Goal: Use online tool/utility: Utilize a website feature to perform a specific function

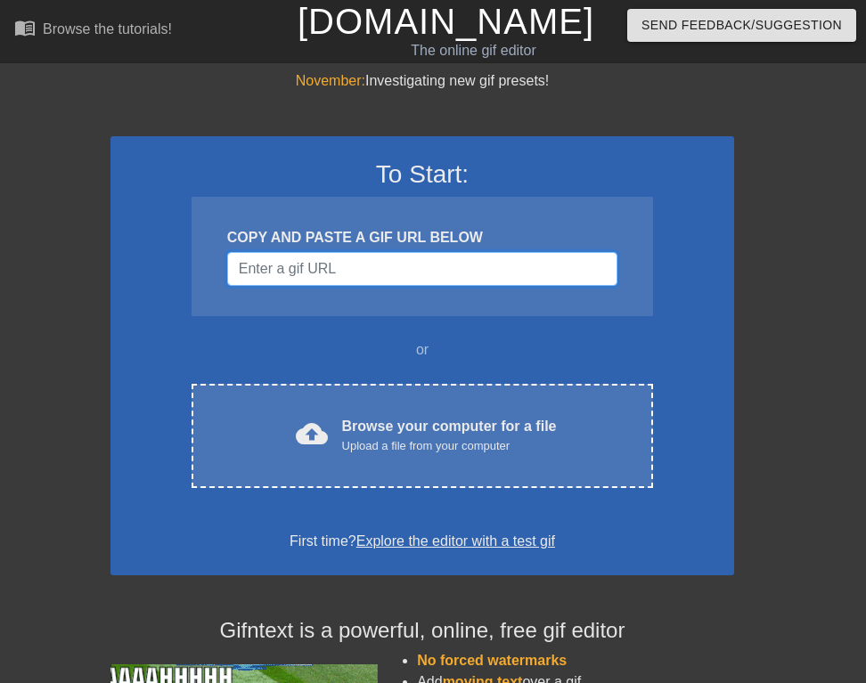
click at [407, 268] on input "Username" at bounding box center [422, 269] width 390 height 34
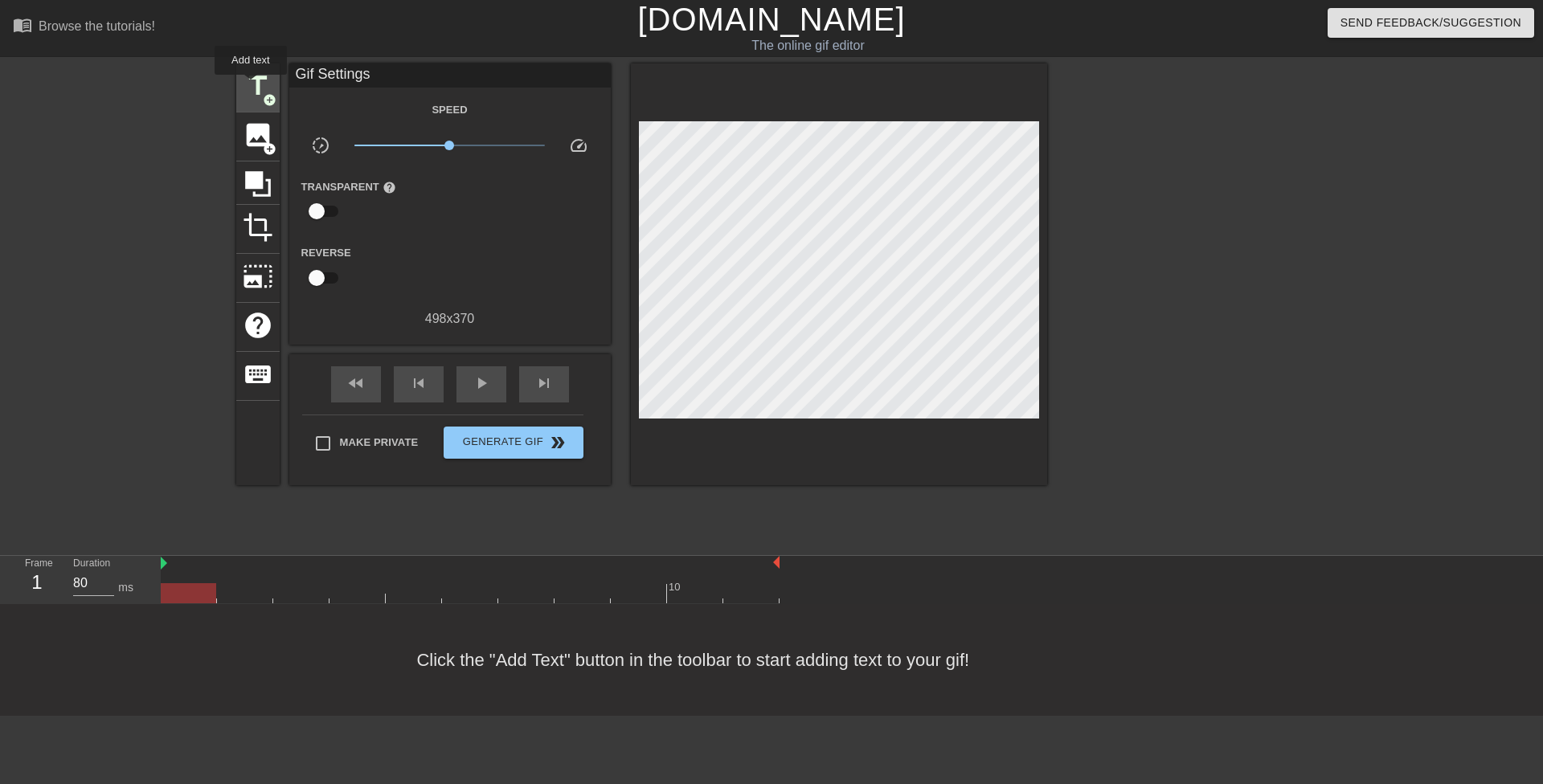
click at [251, 86] on span "title" at bounding box center [258, 86] width 31 height 31
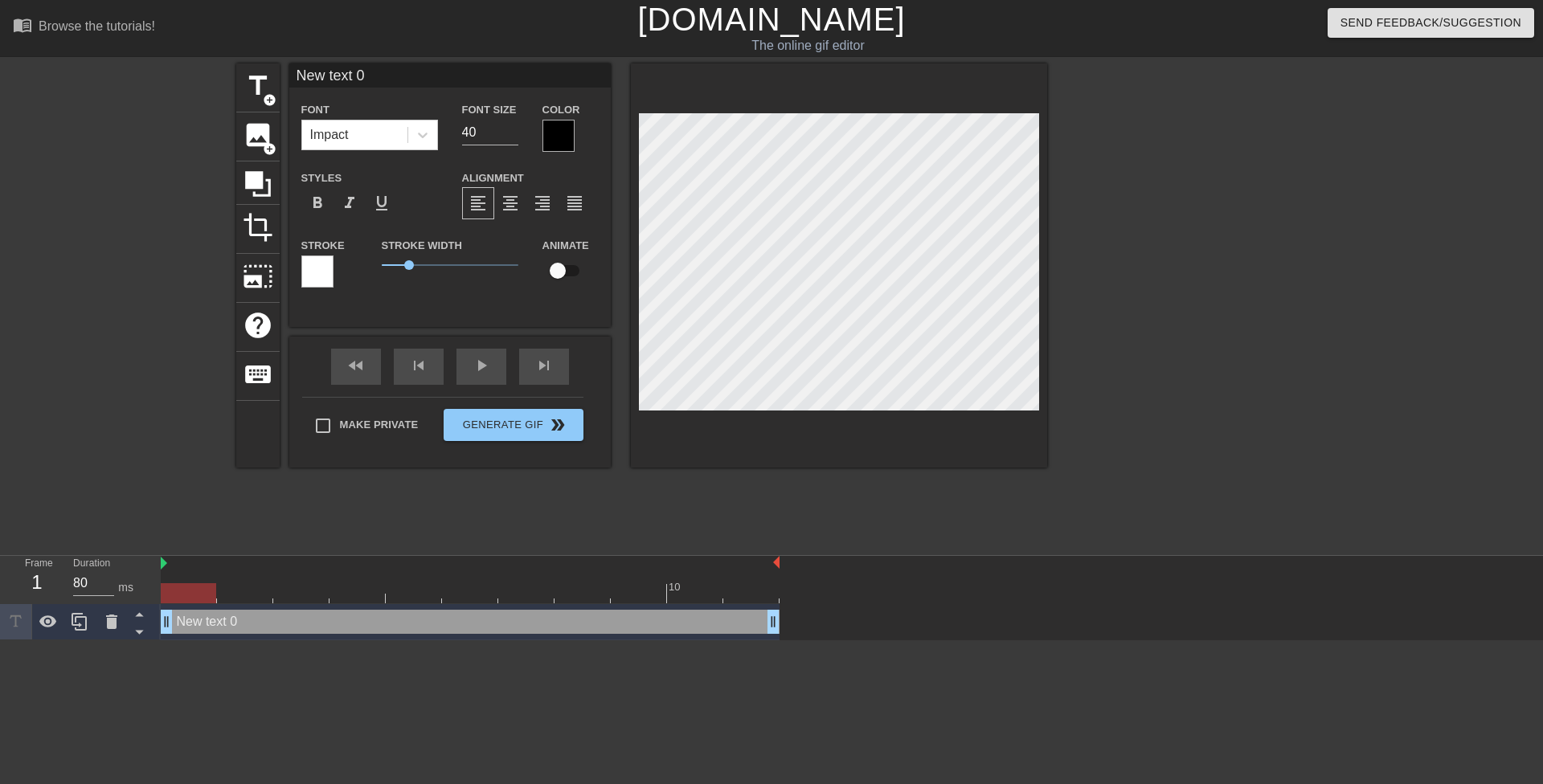
scroll to position [3, 4]
type input "W"
type textarea "W"
type input "WO"
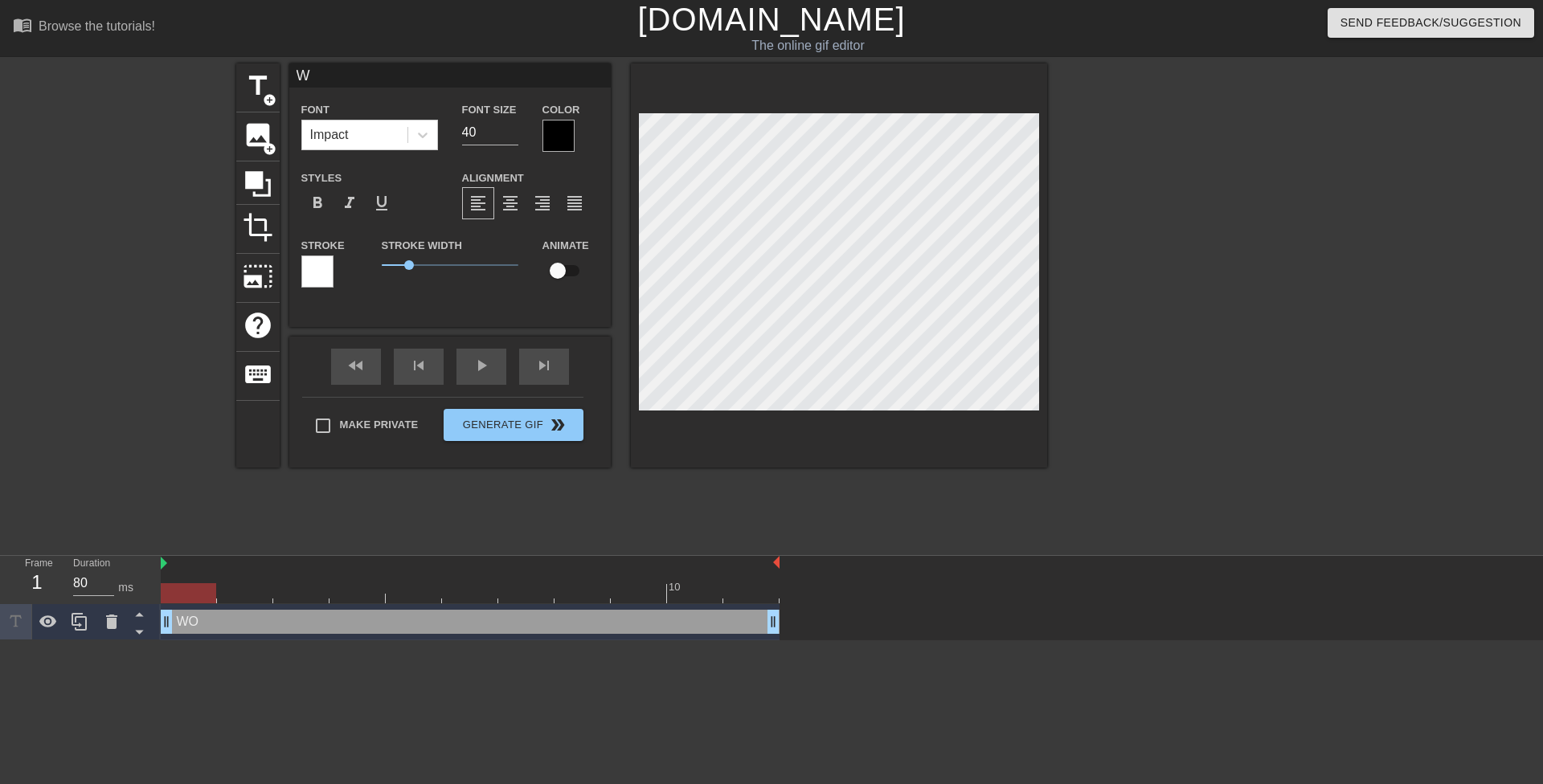
type textarea "WO"
type input "WOO"
type textarea "WOO"
type input "WOO C"
type textarea "WOO C"
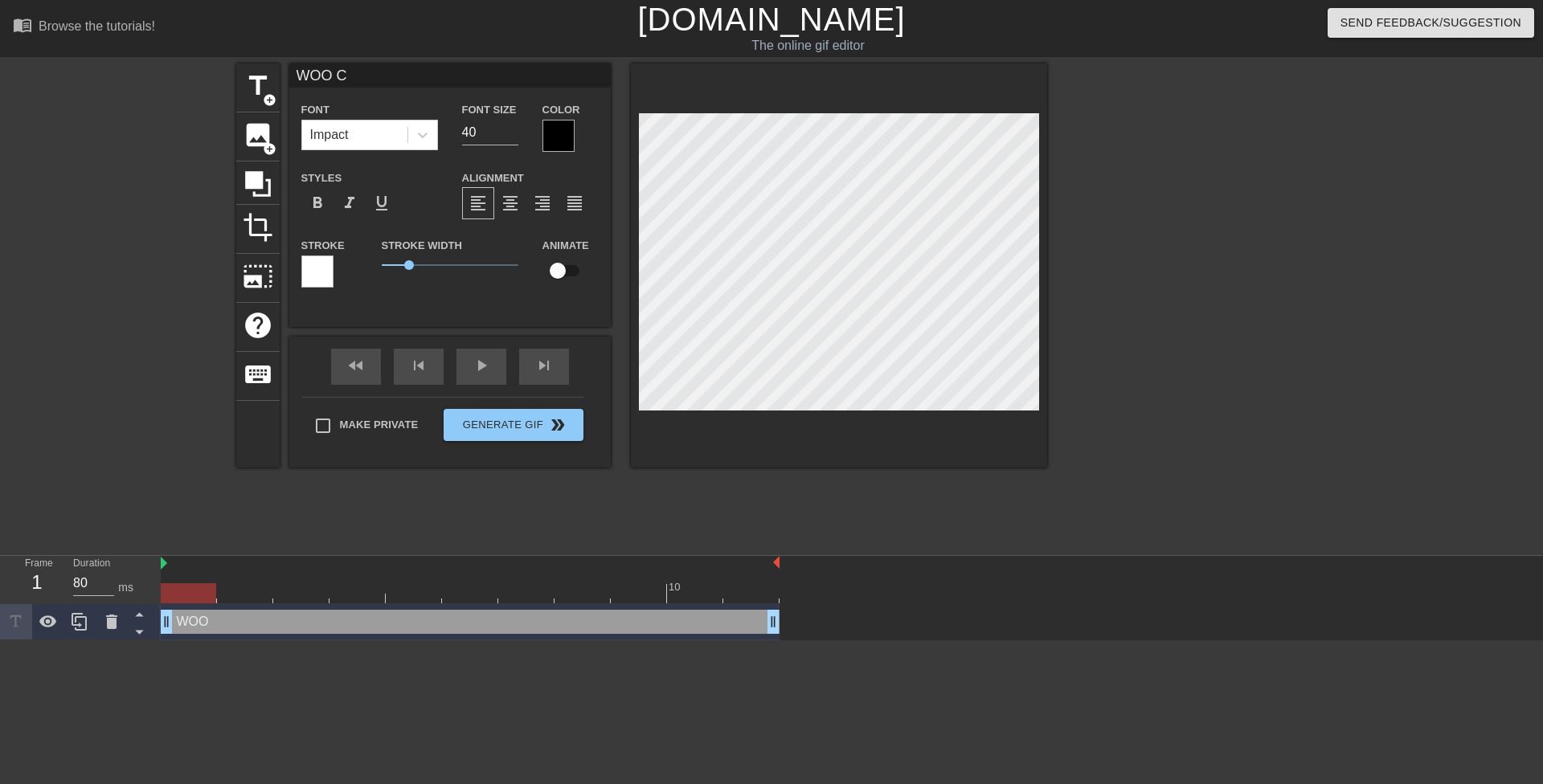
scroll to position [3, 4]
type input "[PERSON_NAME]"
type textarea "[PERSON_NAME]"
type input "WOO Cyb"
type textarea "WOO Cyb"
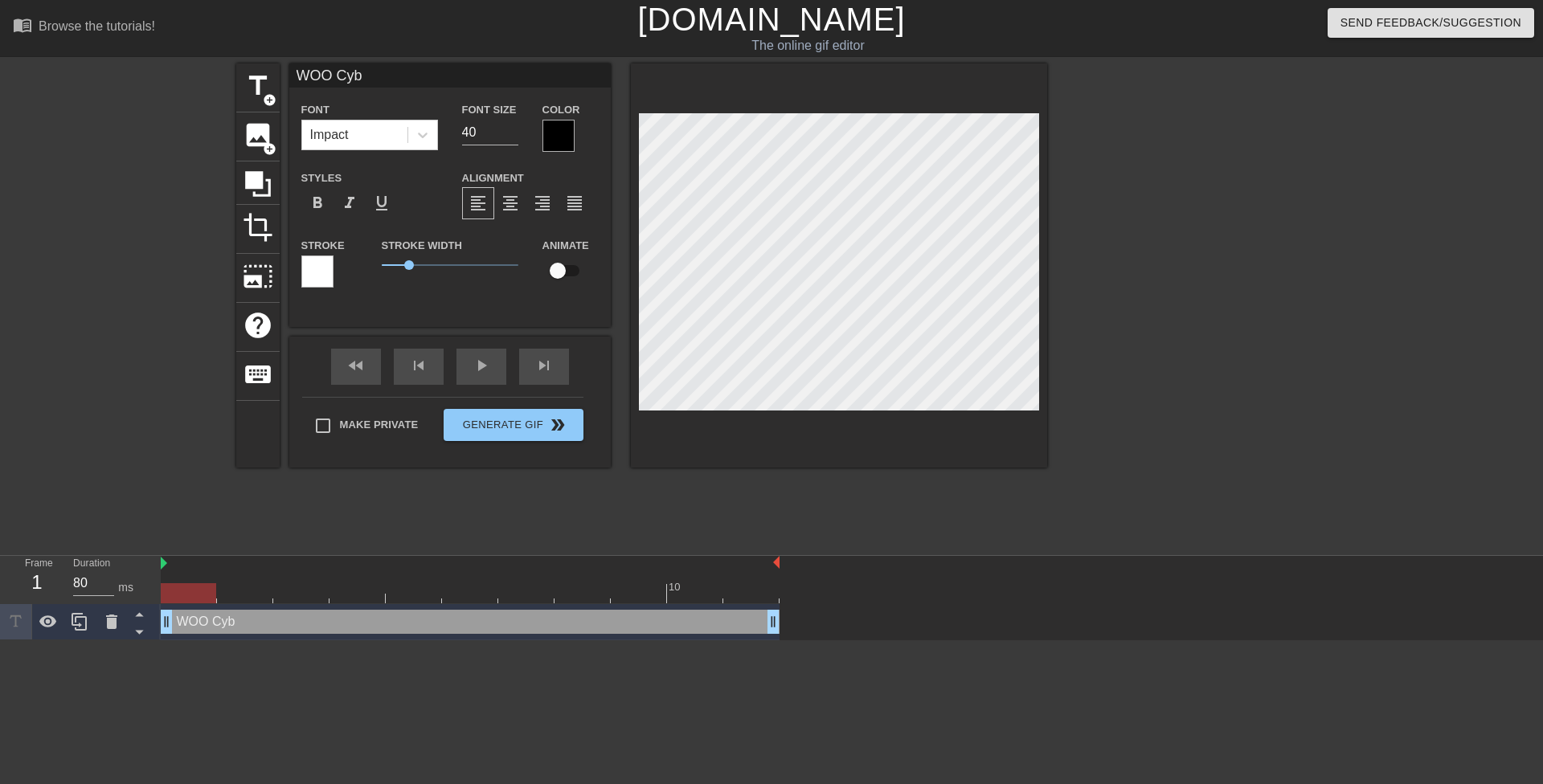
type input "[PERSON_NAME]"
type textarea "[PERSON_NAME]"
type input "WOO C"
type textarea "WOO C"
type input "[PERSON_NAME]"
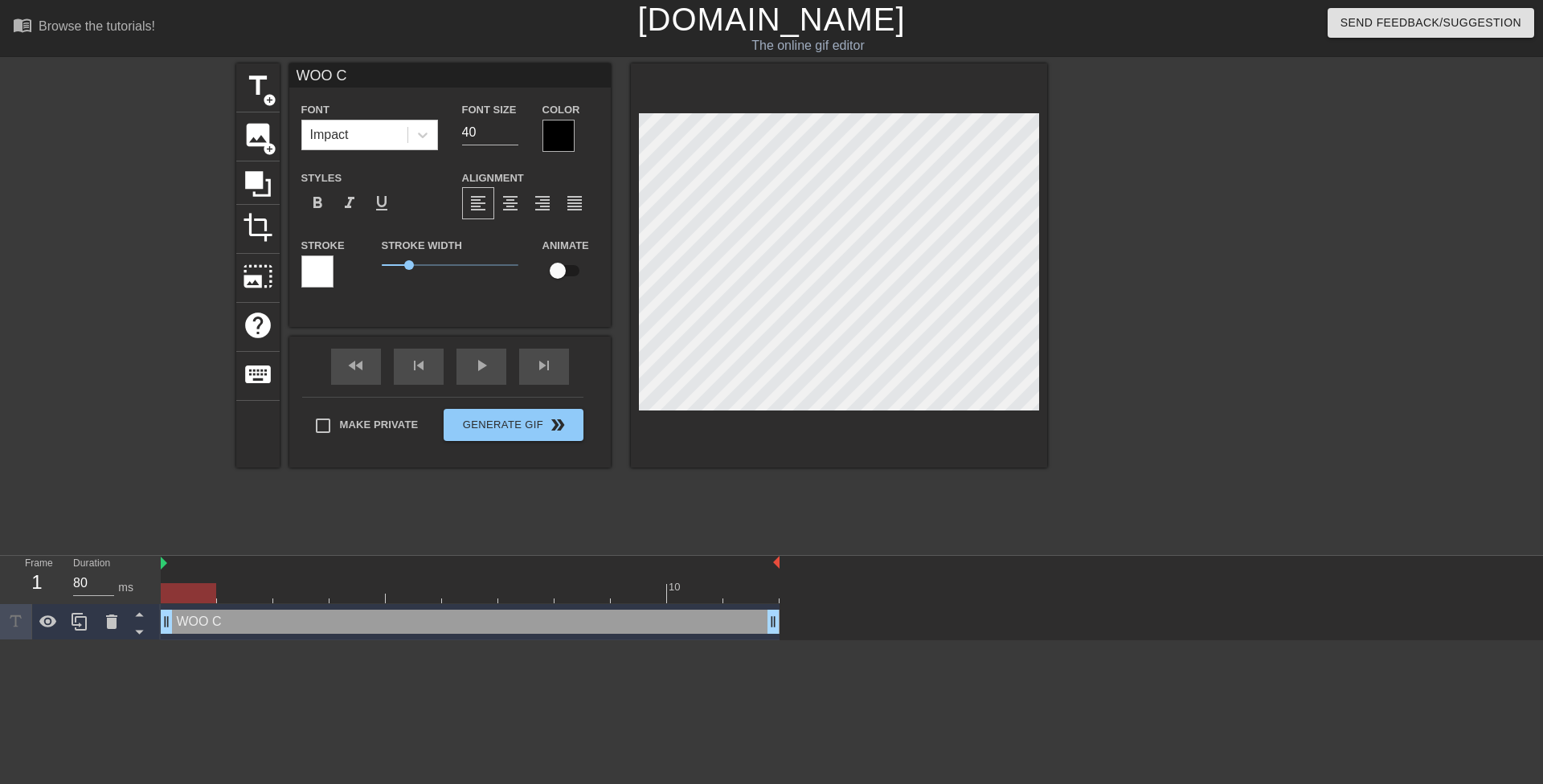
type textarea "[PERSON_NAME]"
type input "WOO CYB"
type textarea "WOO CYB"
type input "WOO CYBE"
type textarea "WOO CYBE"
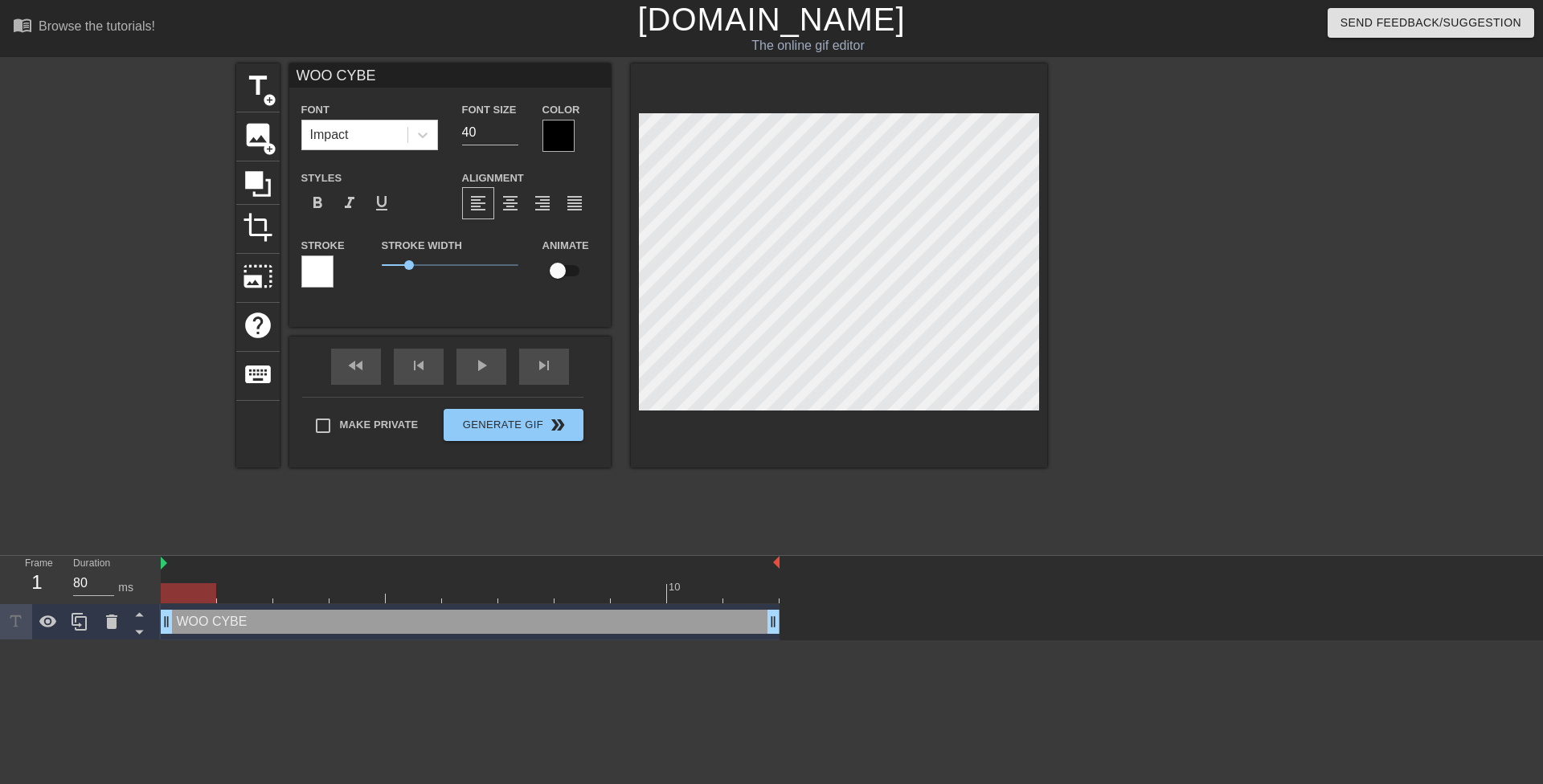
type input "WOO CYBER"
type textarea "WOO CYBER"
type input "WOO CYBERB"
type textarea "WOO CYBERB"
type input "WOO CYBERBU"
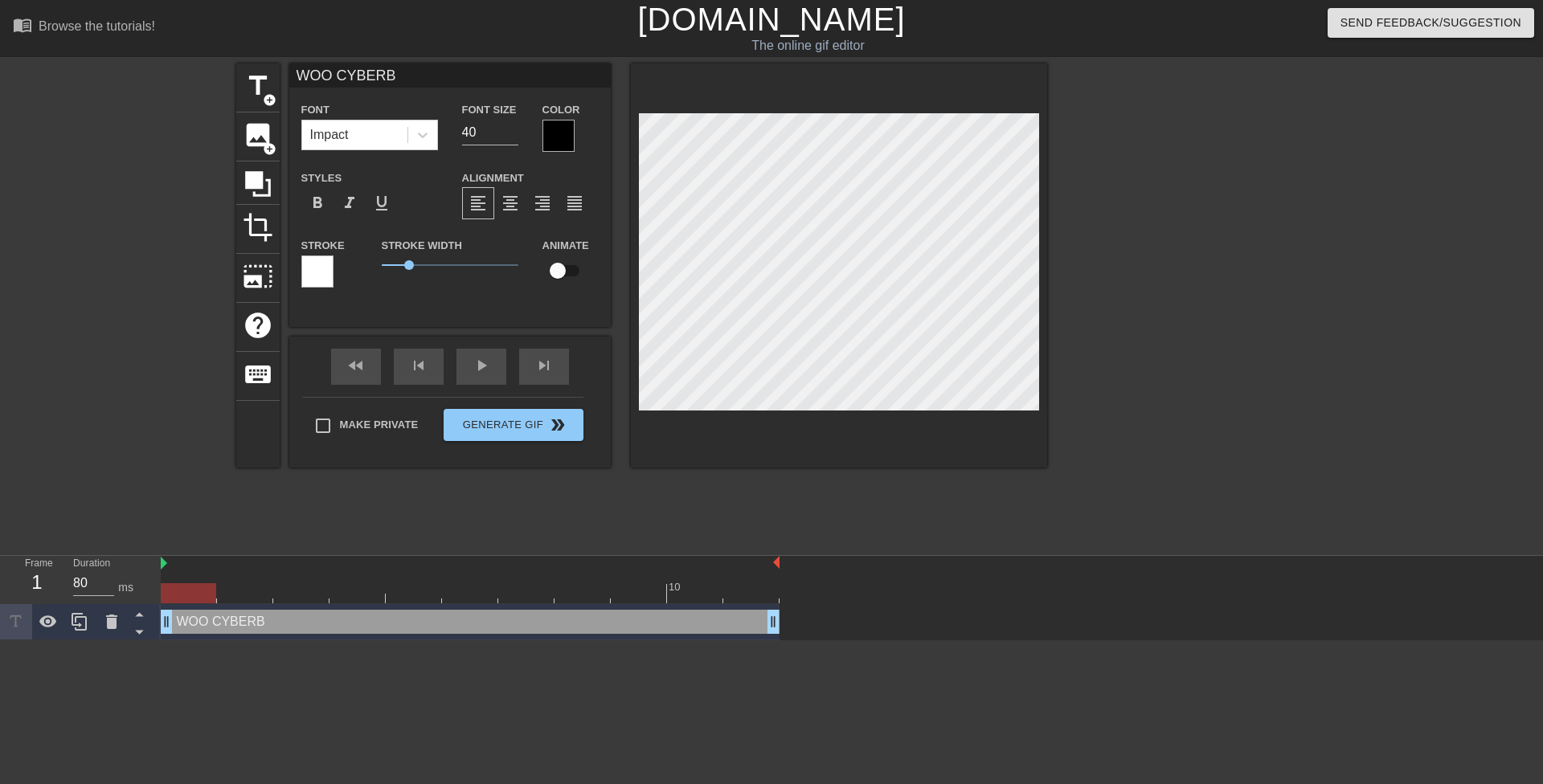
type textarea "WOO CYBERBU"
type input "WOO CYBERBUL"
type textarea "WOO CYBERBUL"
type input "WOO CYBERBULL"
type textarea "WOO CYBERBULL"
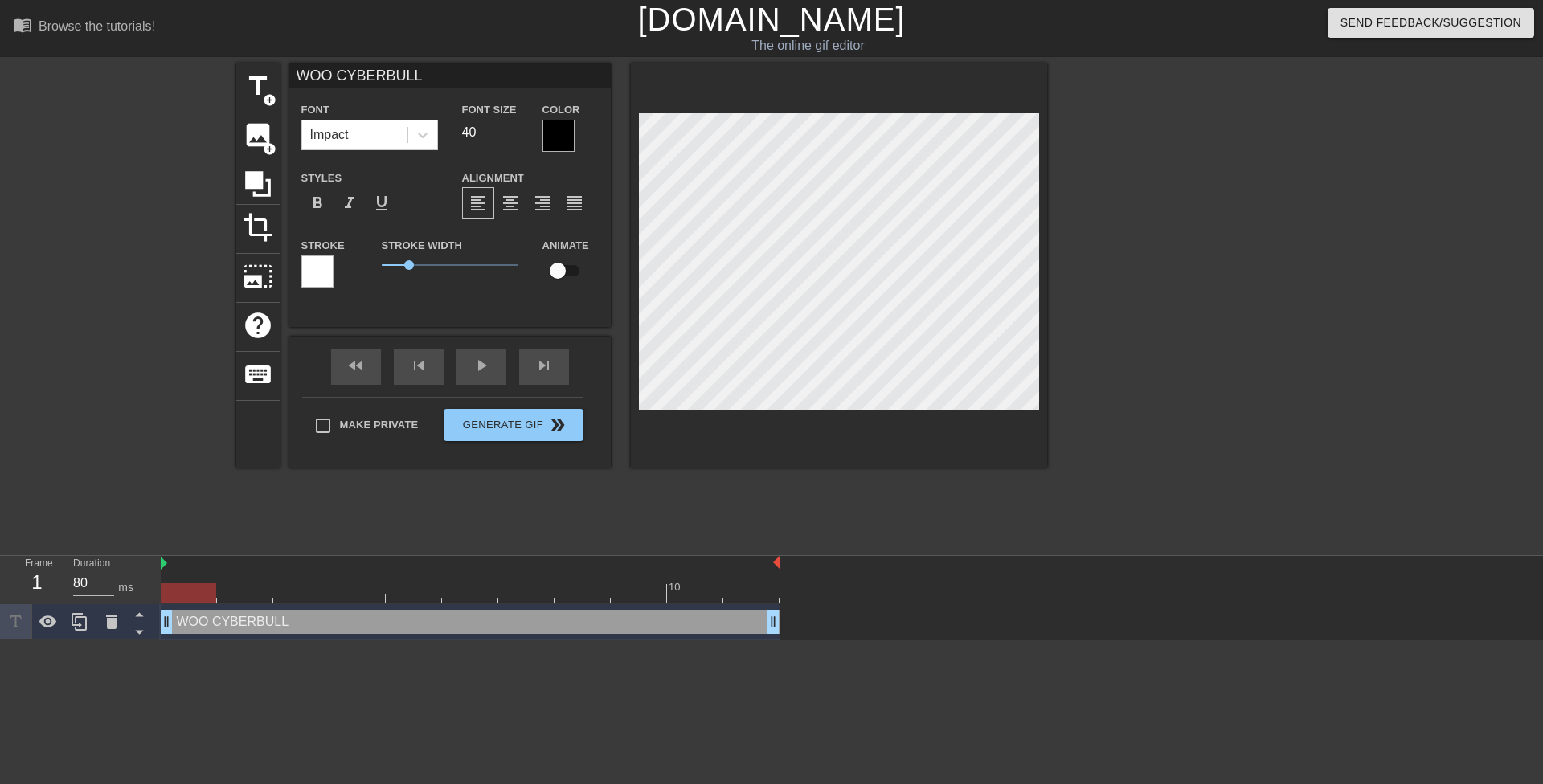
type input "WOO CYBERBULLY"
type textarea "WOO CYBERBULLY"
type input "WOO CYBERBULLYI"
type textarea "WOO CYBERBULLYI"
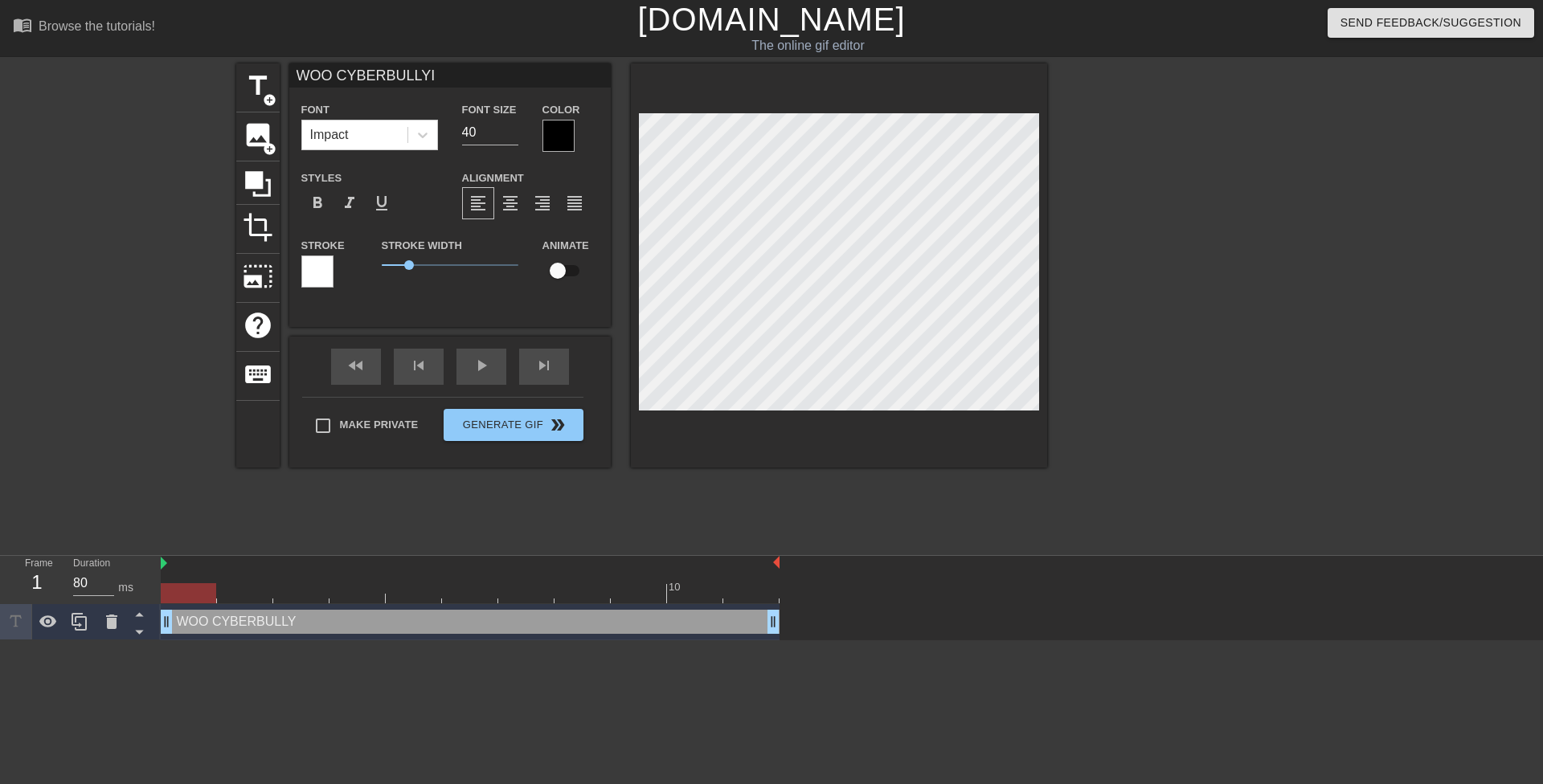
type input "WOO CYBERBULLYIN"
type textarea "WOO CYBERBULLYIN"
type input "WOO CYBERBULLYING"
type textarea "WOO CYBERBULLYING"
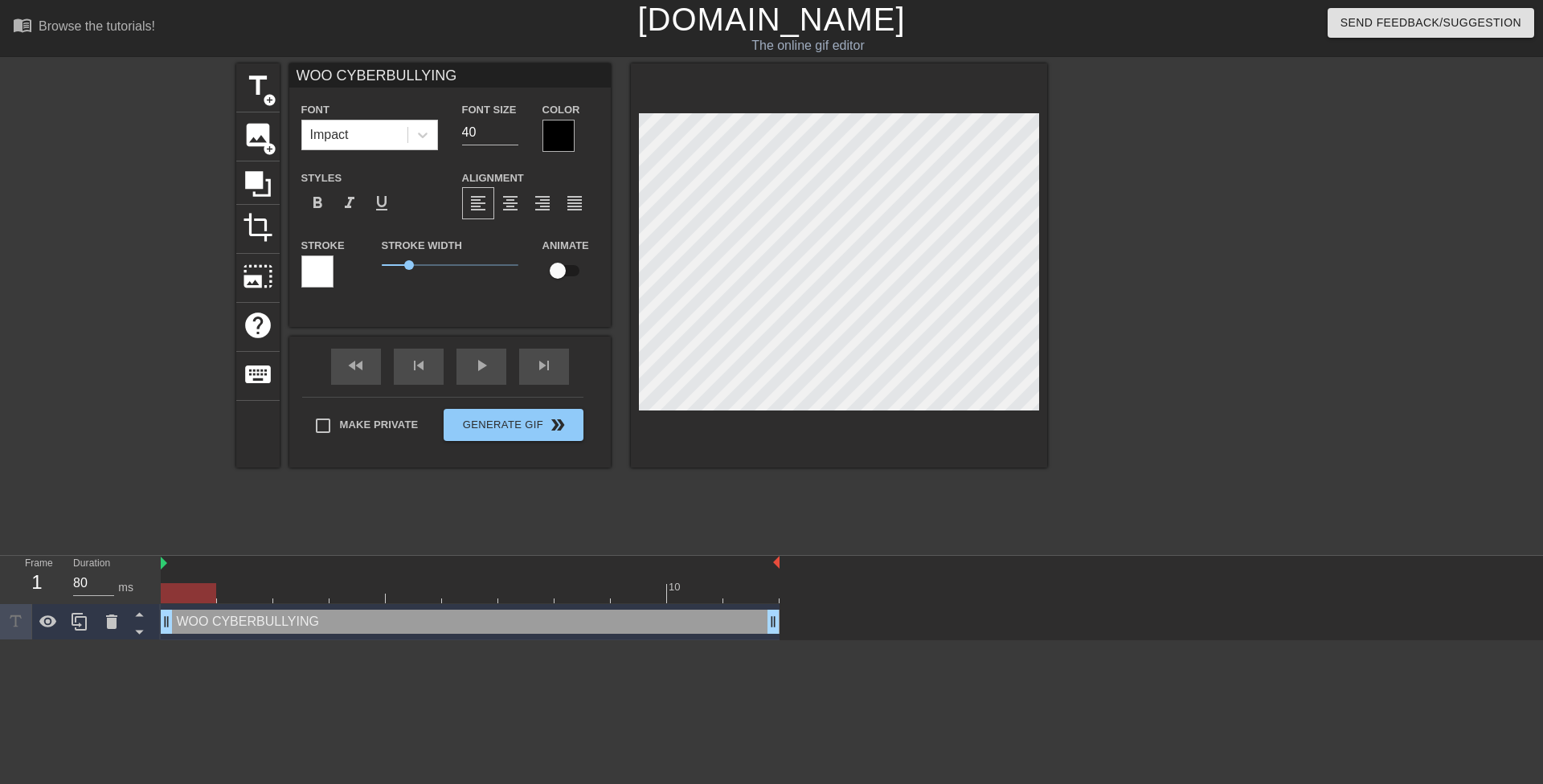
click at [556, 137] on div at bounding box center [559, 136] width 32 height 32
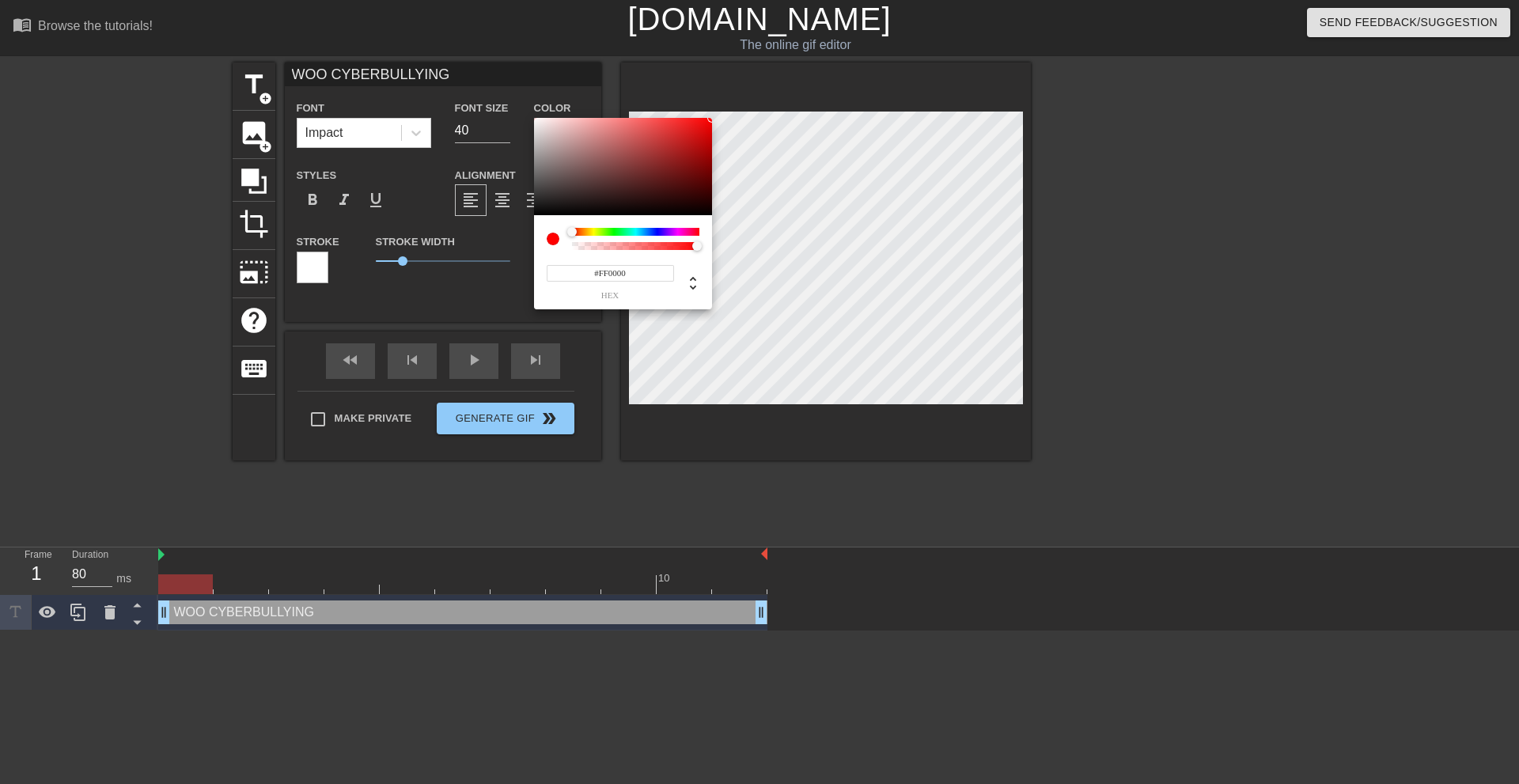
drag, startPoint x: 666, startPoint y: 185, endPoint x: 744, endPoint y: 95, distance: 119.1
click at [744, 95] on div "#FF0000 hex" at bounding box center [760, 392] width 1519 height 784
drag, startPoint x: 663, startPoint y: 238, endPoint x: 636, endPoint y: 231, distance: 27.9
click at [636, 231] on div at bounding box center [635, 239] width 127 height 22
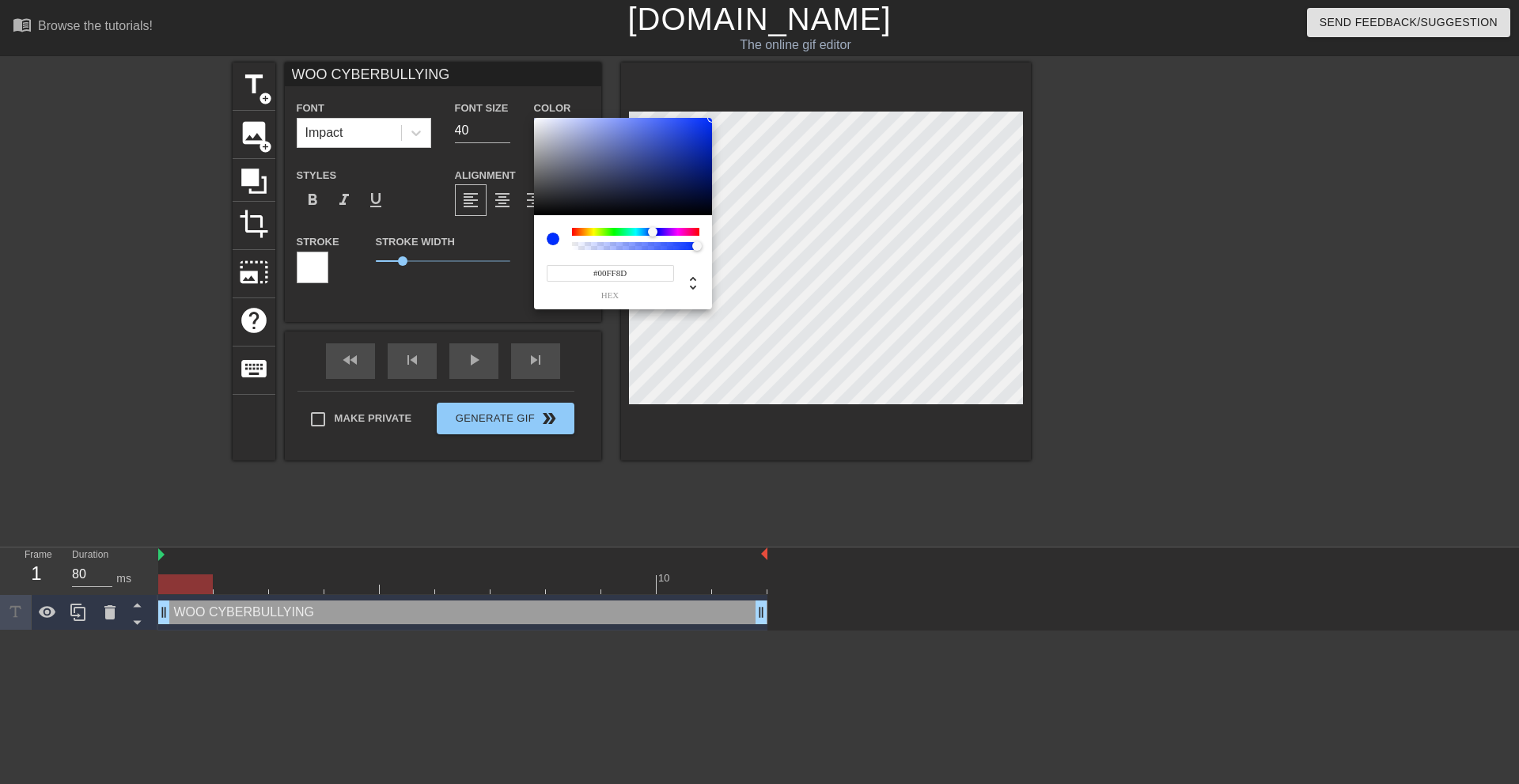
type input "#00FF83"
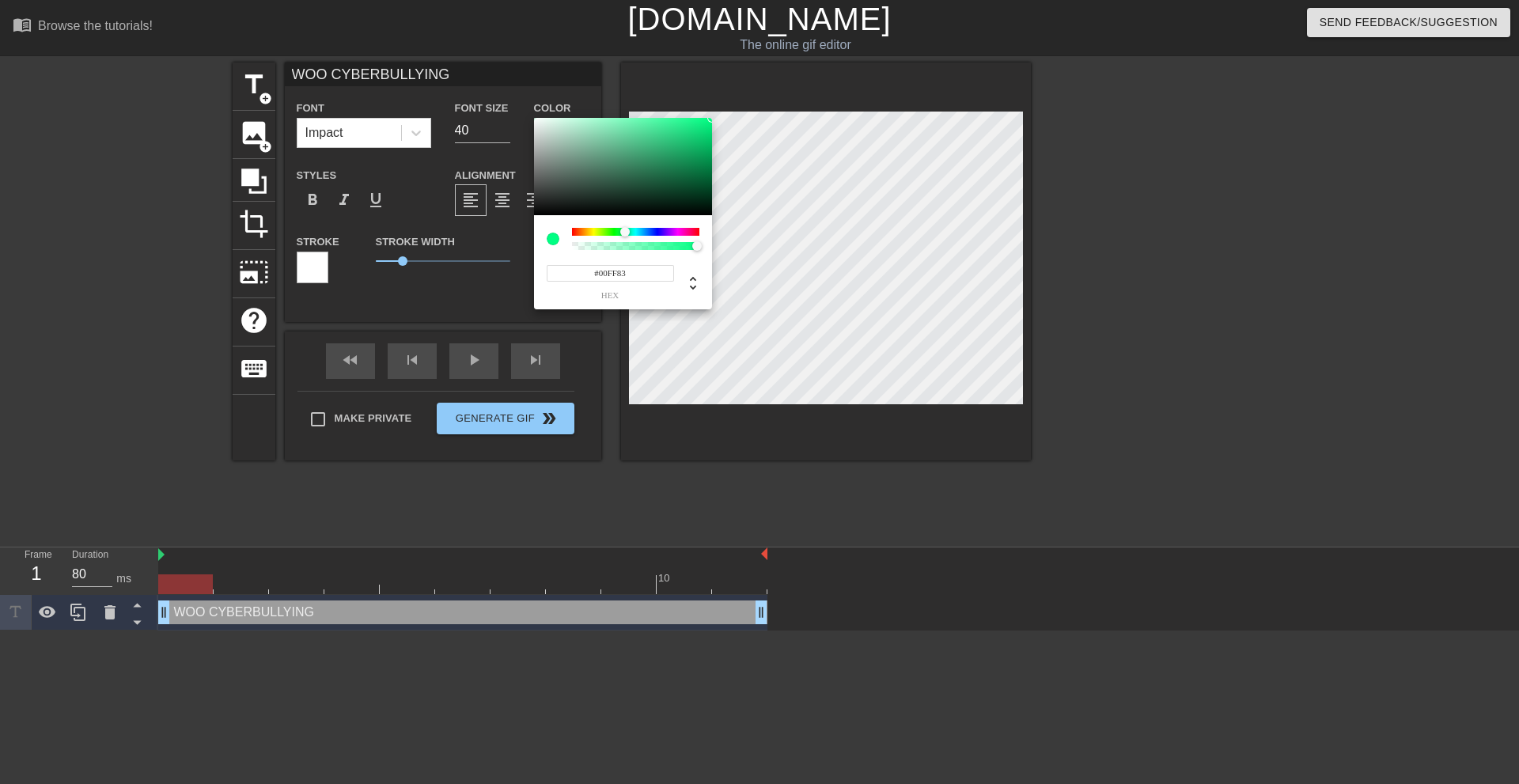
click at [625, 235] on div at bounding box center [624, 232] width 10 height 10
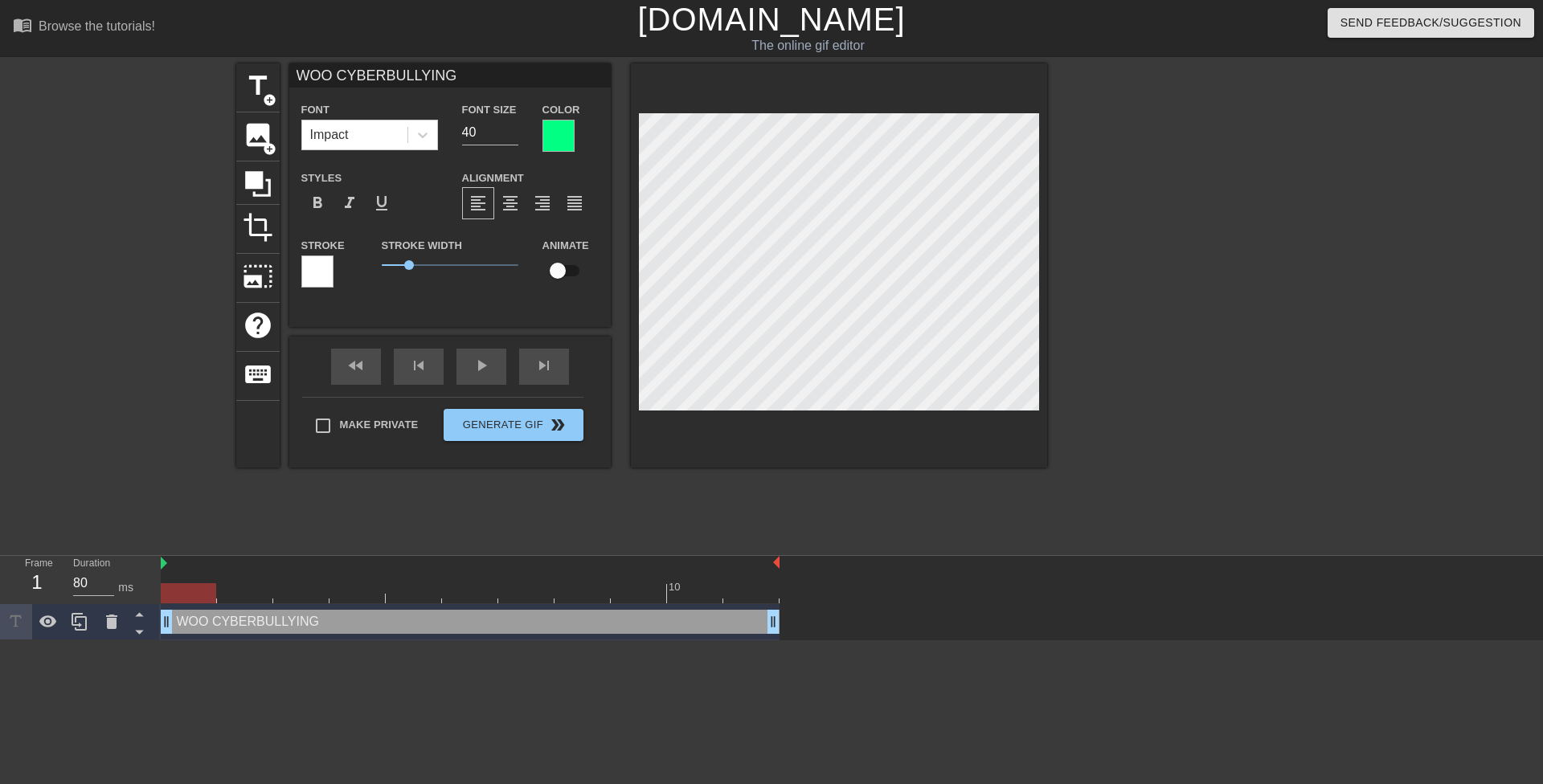
scroll to position [3, 2]
click at [548, 133] on div at bounding box center [559, 136] width 32 height 32
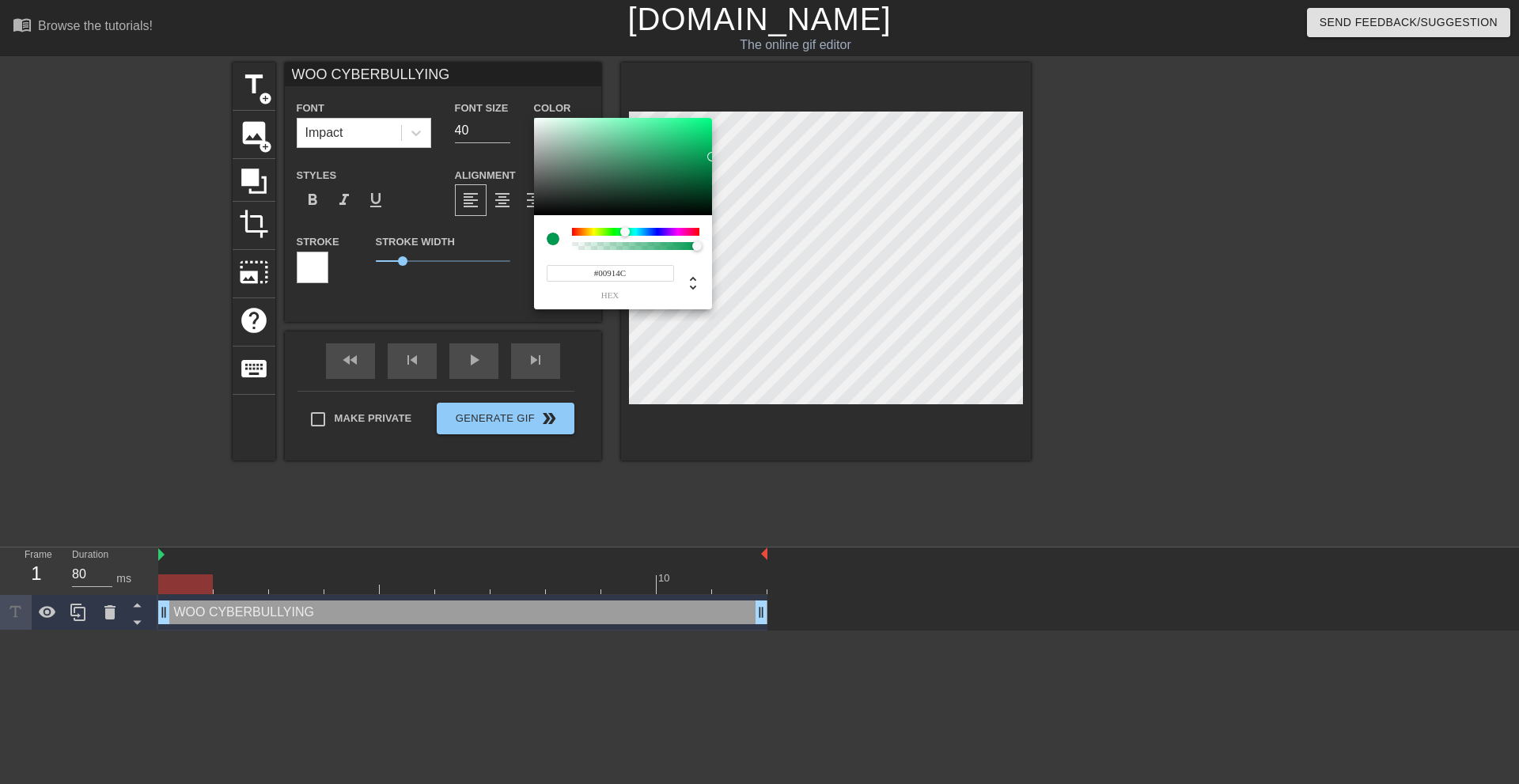
type input "#008F4B"
drag, startPoint x: 683, startPoint y: 157, endPoint x: 734, endPoint y: 161, distance: 51.2
click at [734, 161] on div "#008F4B hex" at bounding box center [760, 392] width 1519 height 784
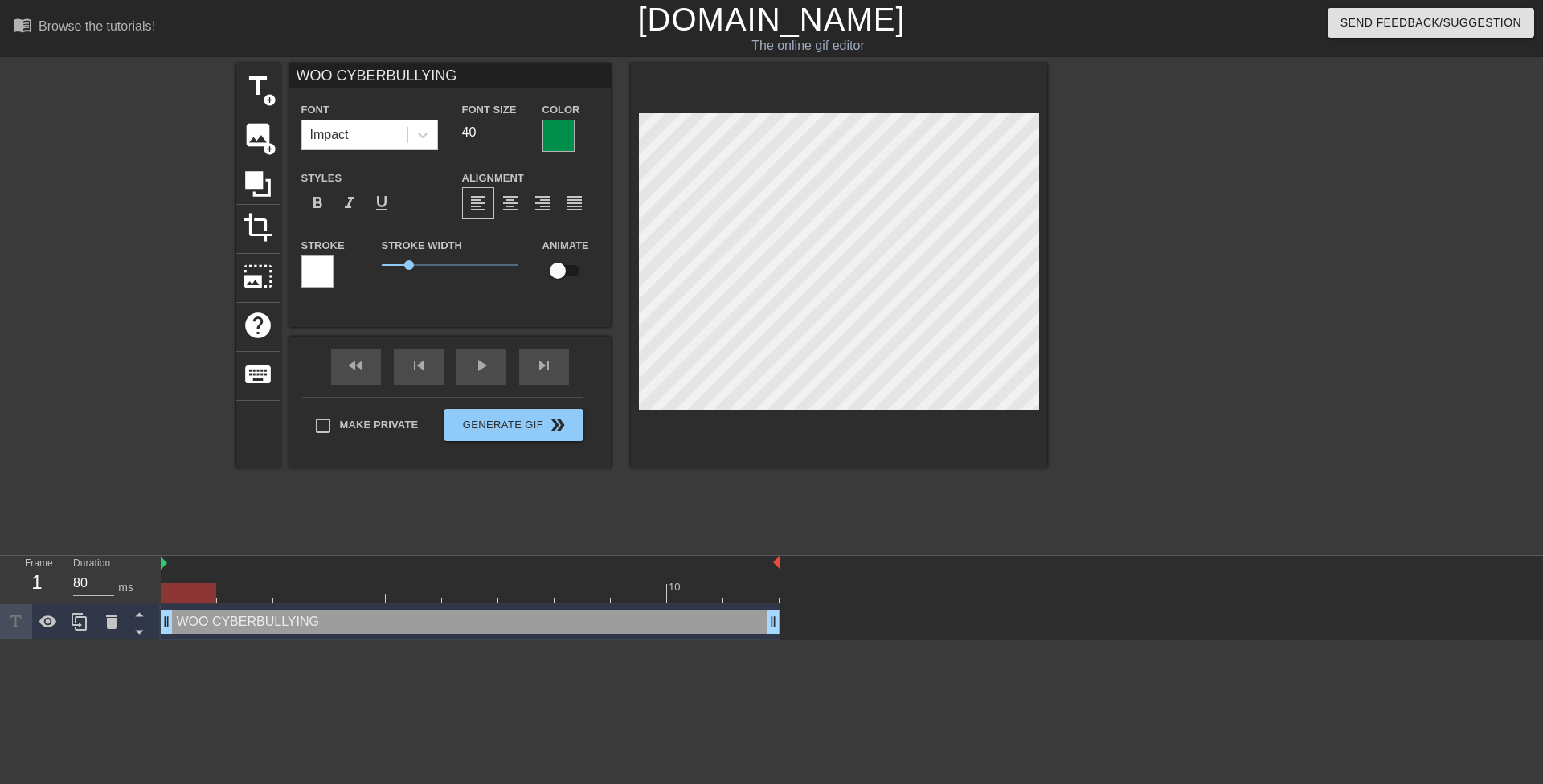
click at [557, 130] on div at bounding box center [559, 136] width 32 height 32
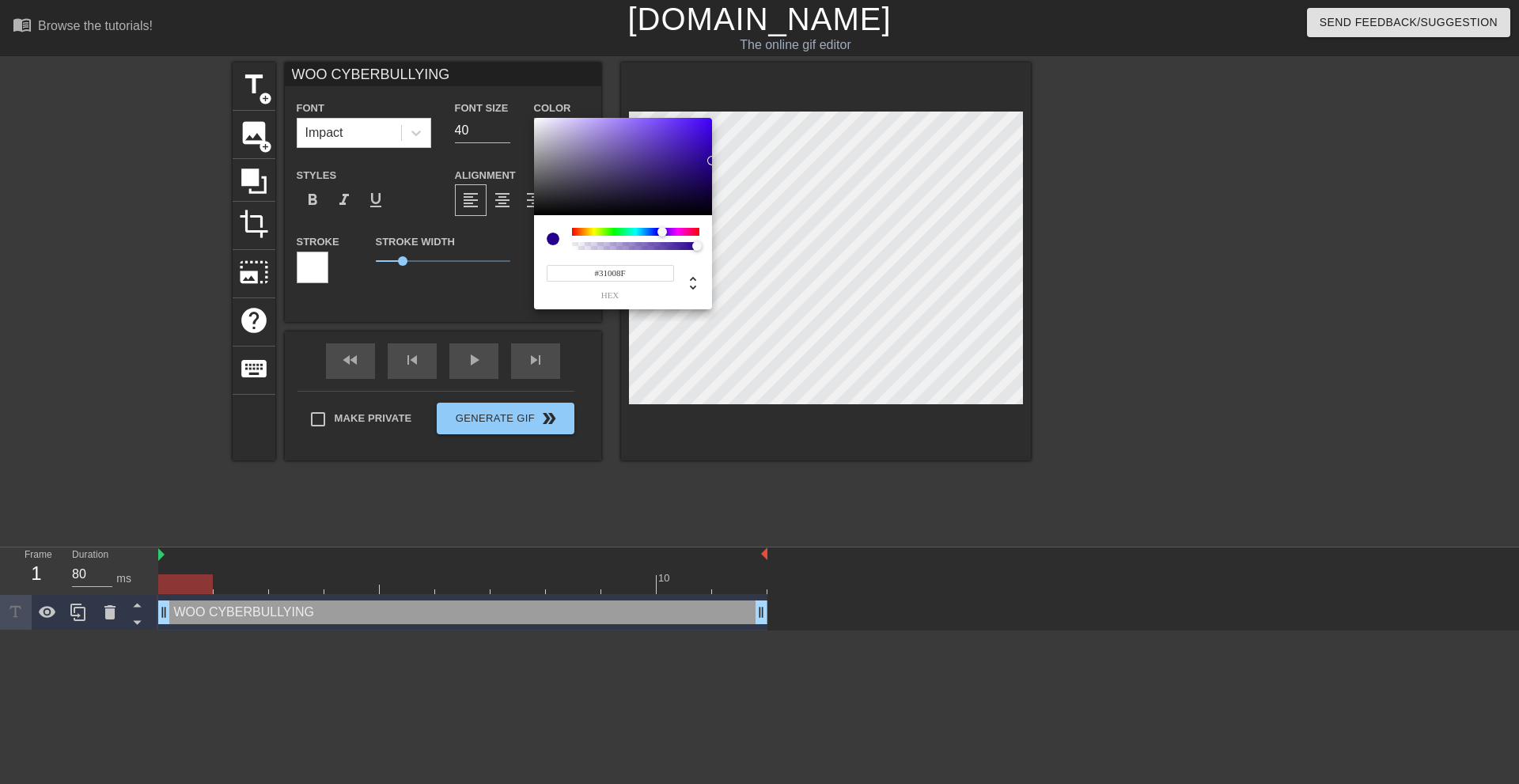
type input "#36008F"
drag, startPoint x: 610, startPoint y: 234, endPoint x: 664, endPoint y: 228, distance: 54.3
click at [664, 228] on div at bounding box center [635, 232] width 127 height 8
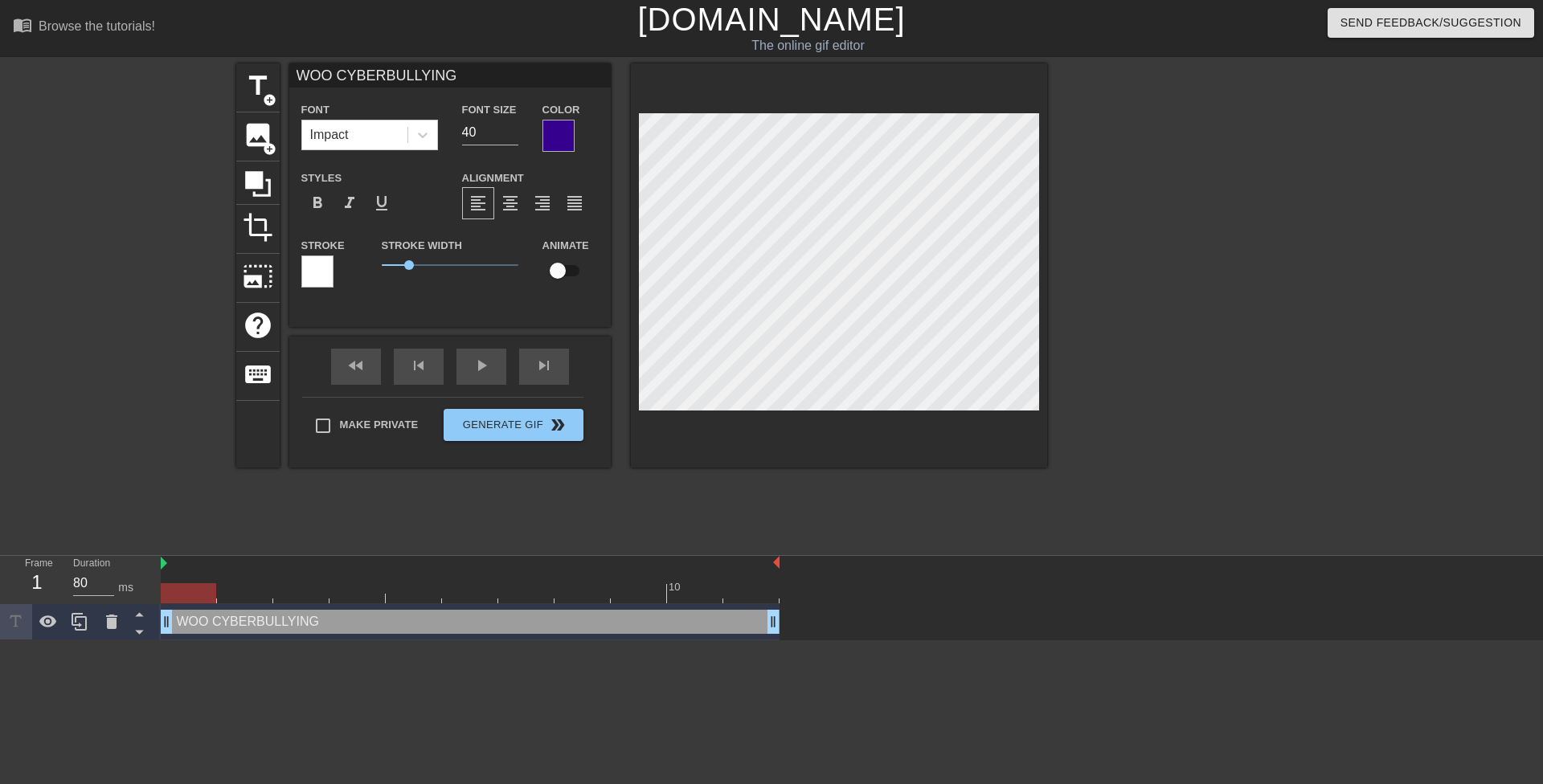
scroll to position [3, 8]
type input "WOO CYBERBULLYING!"
type textarea "WOO CYBERBULLYING!"
type input "WOO CYBERBULLYING!!"
type textarea "WOO CYBERBULLYING!!"
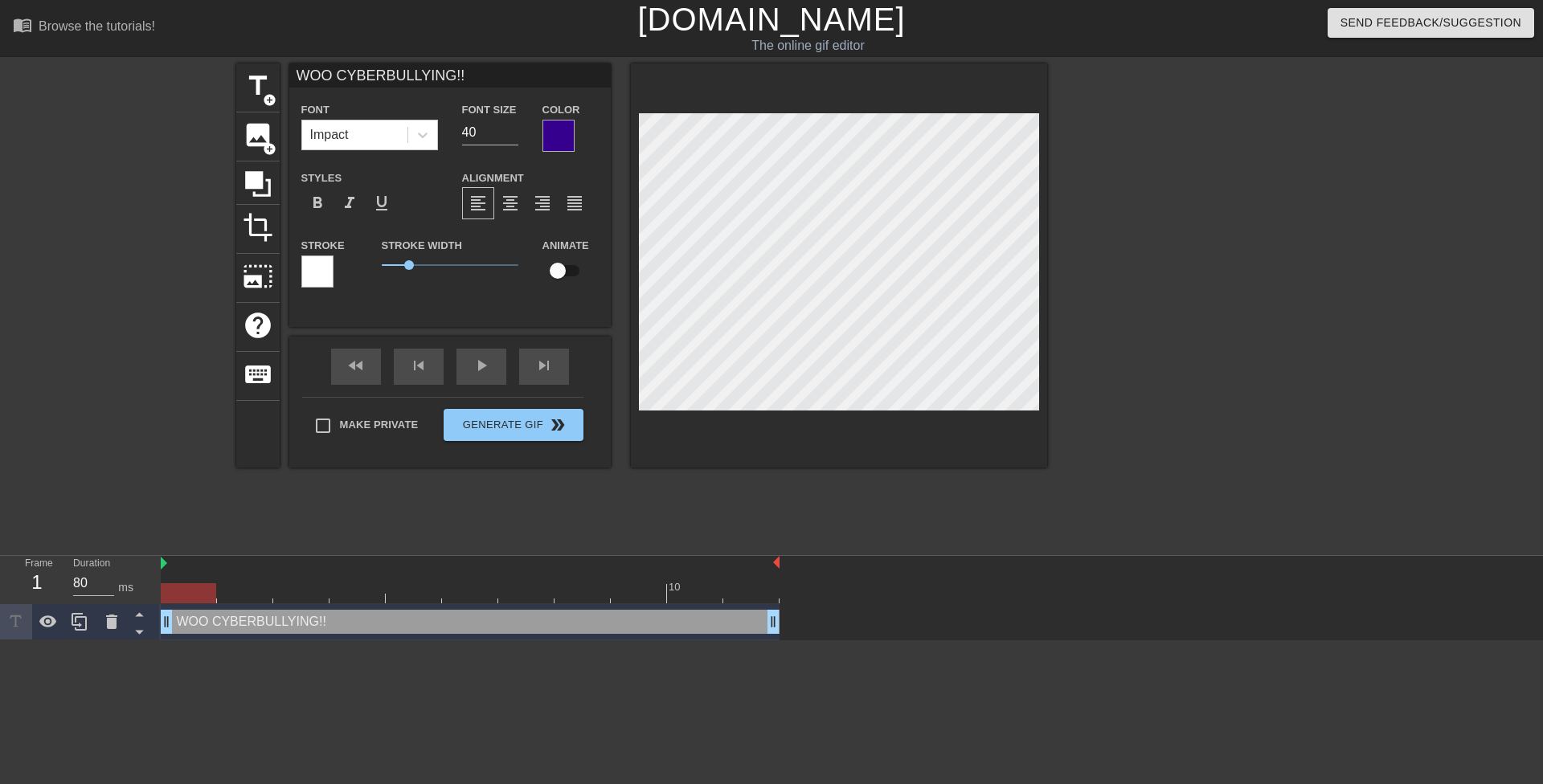
type input "WOO CYBERBULLYING!!!"
type textarea "WOO CYBERBULLYING!!!"
type input "WOO CYBERBULLYING!!!!"
type textarea "WOO CYBERBULLYING!!!!"
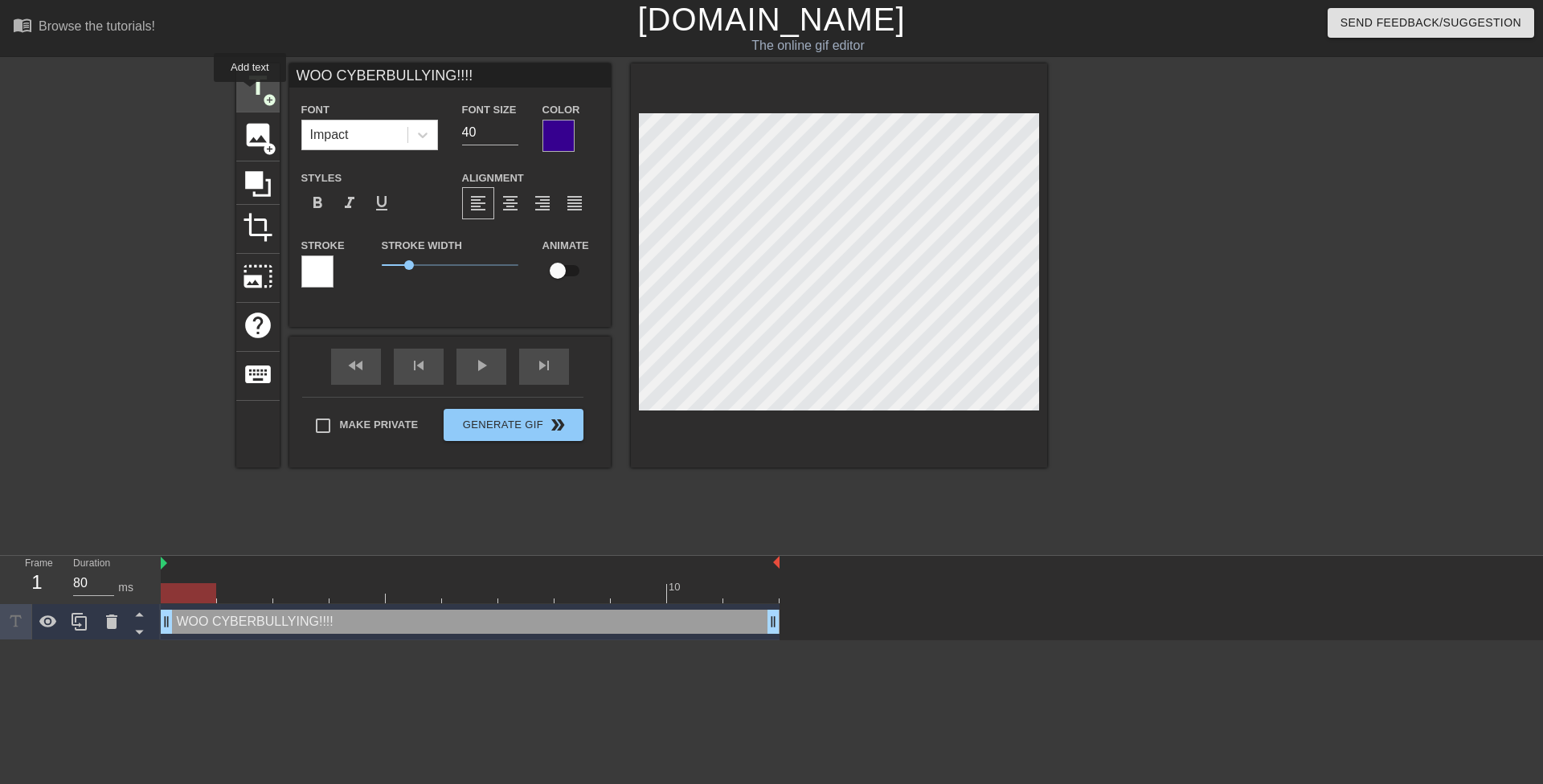
click at [250, 91] on span "title" at bounding box center [258, 86] width 31 height 31
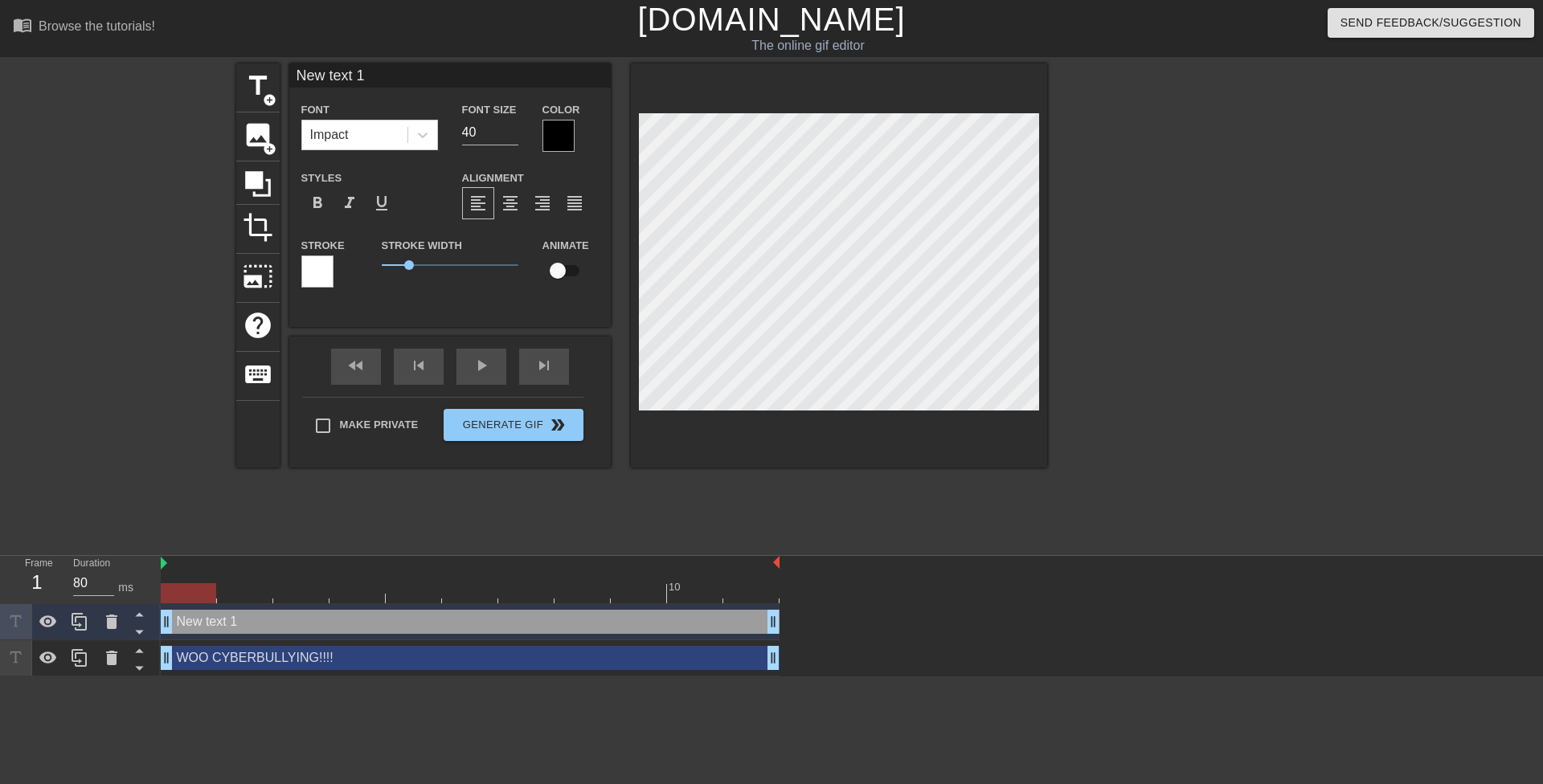
scroll to position [3, 5]
type input "m"
type textarea "m"
type input "ma"
type textarea "ma"
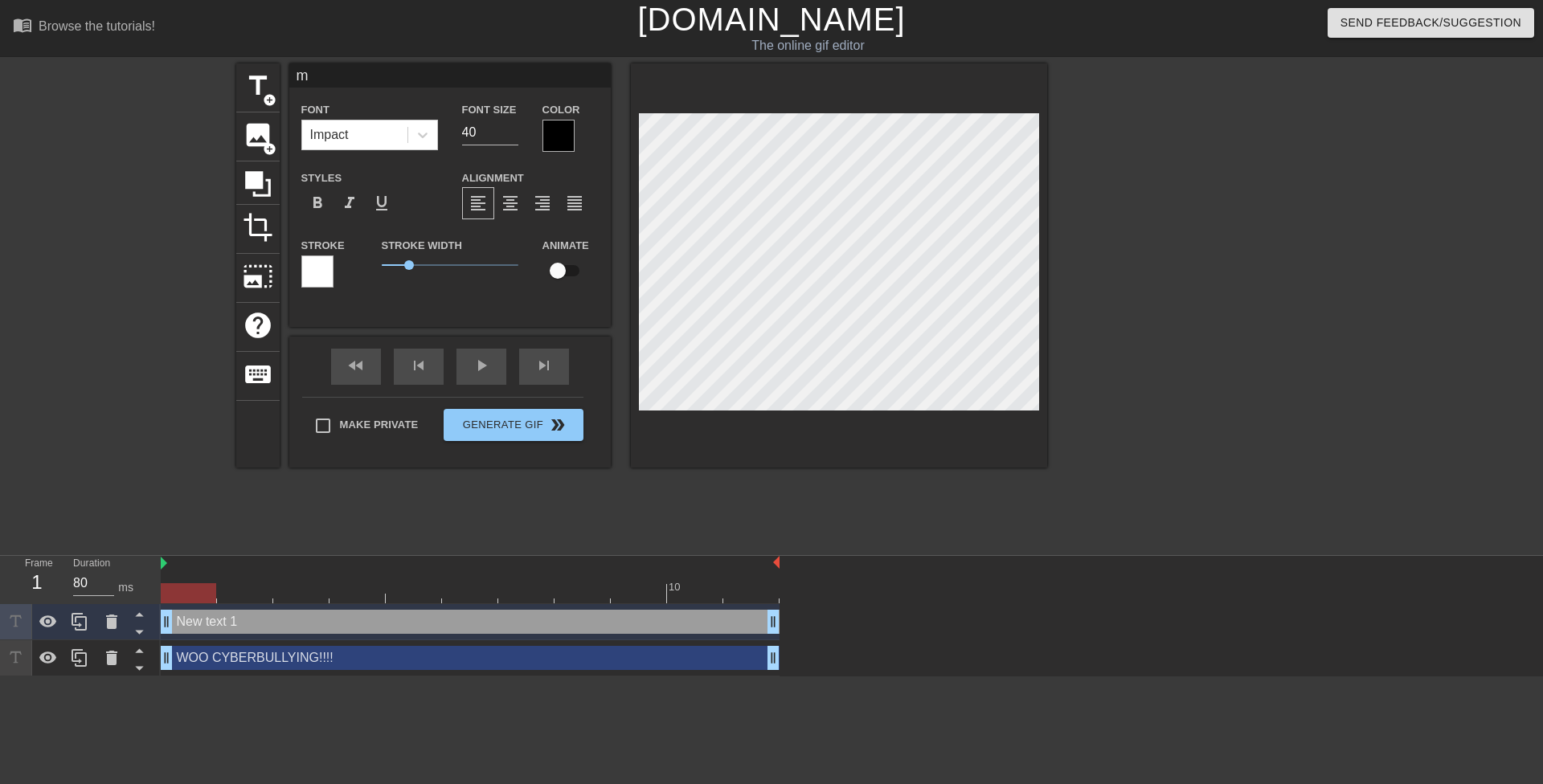
scroll to position [3, 2]
type input "mak"
type textarea "mak"
type input "ma"
type textarea "ma"
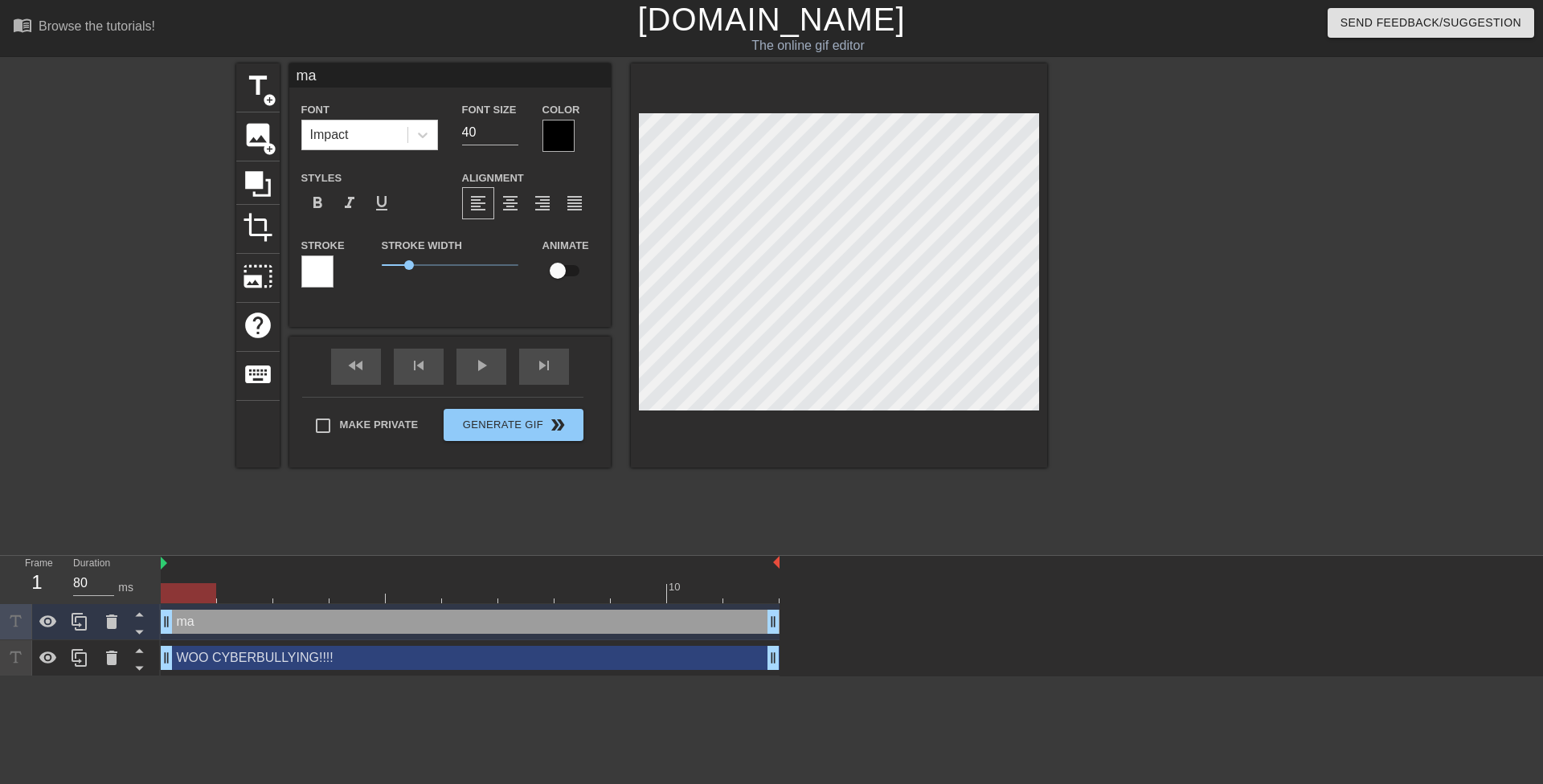
type input "m"
type textarea "m"
type input "M"
type textarea "M"
type input "MA"
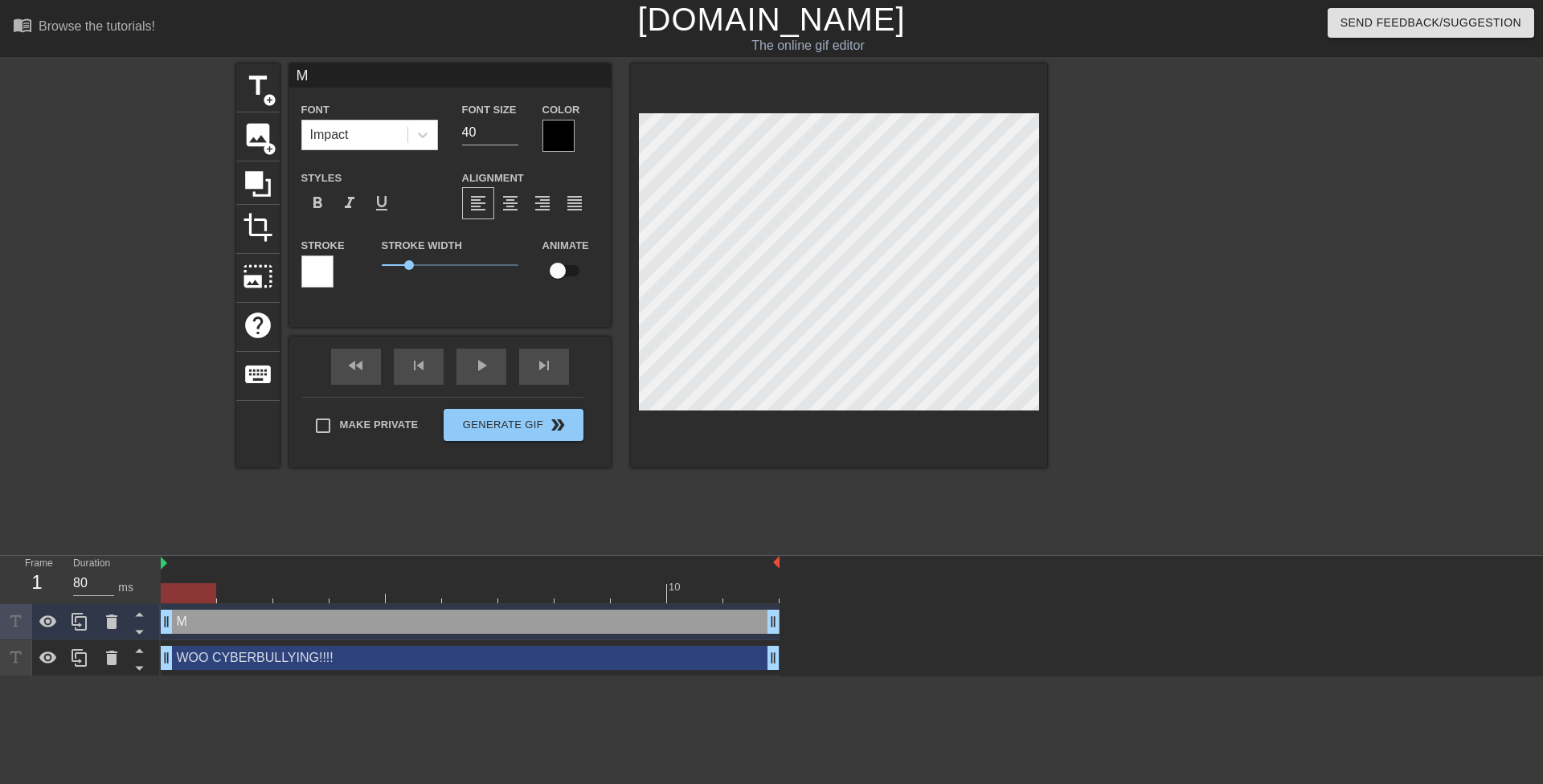
type textarea "MA"
type input "MAK"
type textarea "MAK"
type input "MAKE"
type textarea "MAKE"
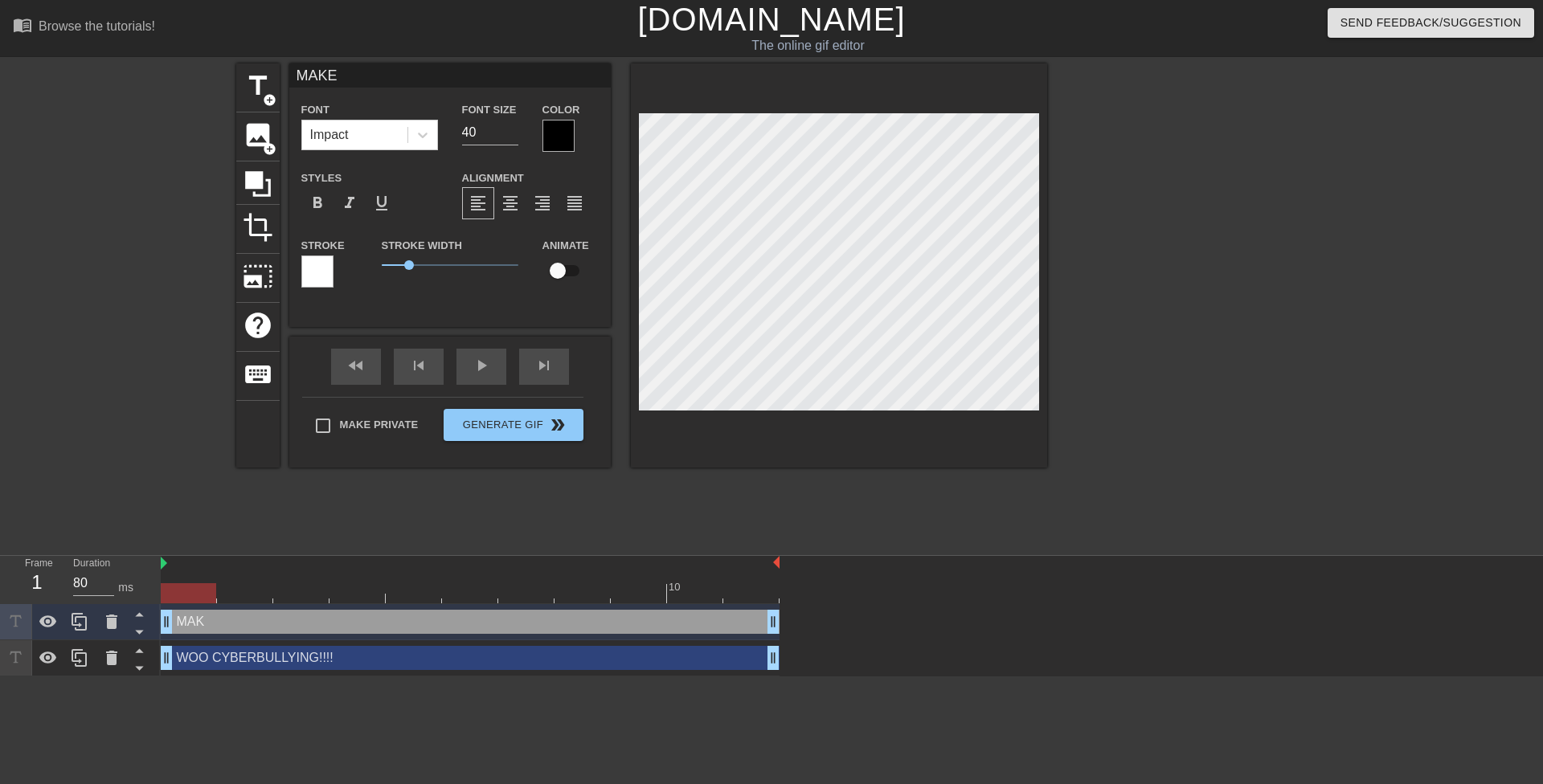
type input "MAKE"
type textarea "MAKE"
type input "MAKE H"
type textarea "MAKE H"
type input "MAKE HE"
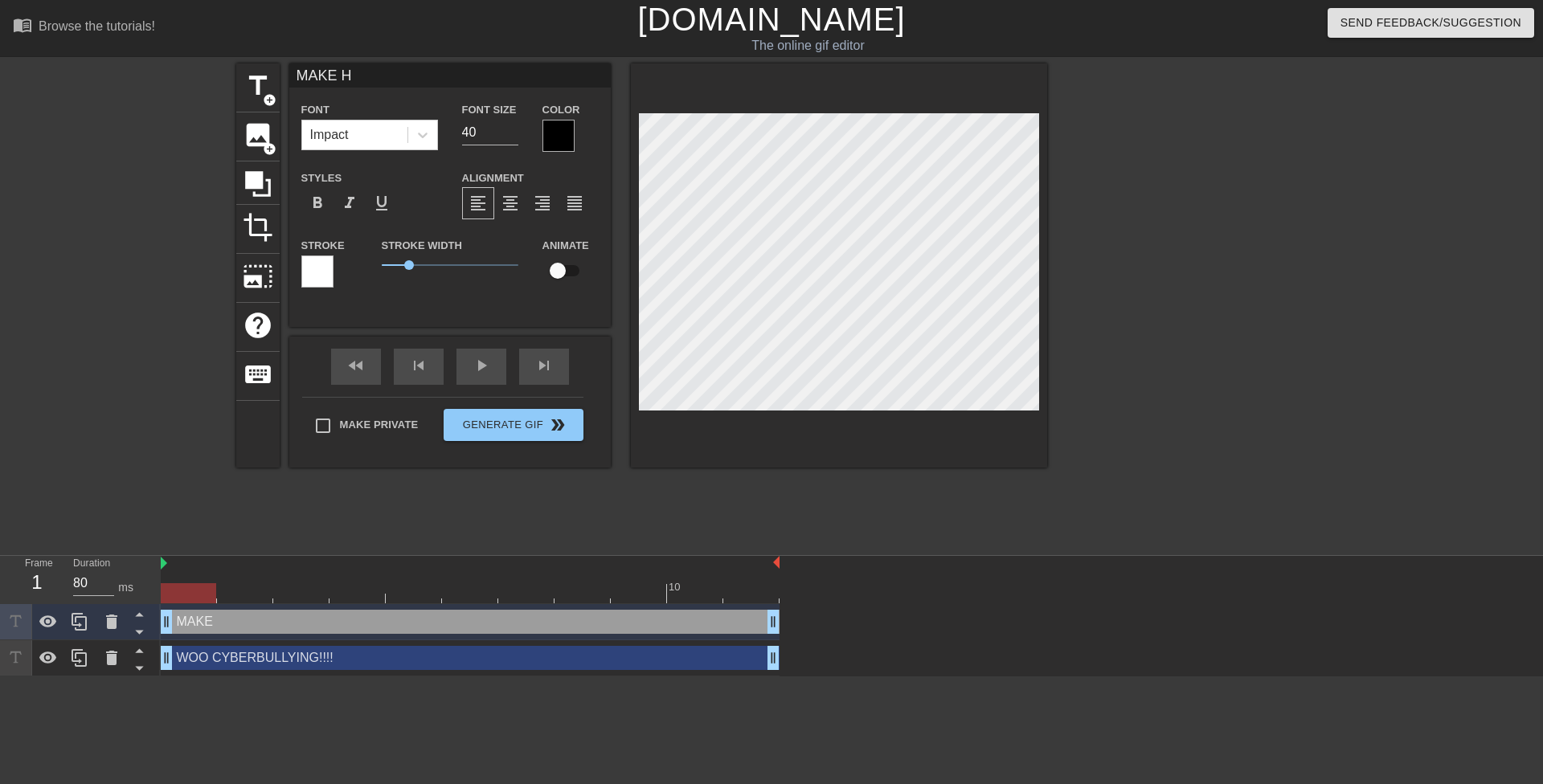
type textarea "MAKE HE"
type input "MAKE HER"
type textarea "MAKE HER"
type input "MAKE HER"
type textarea "MAKE HER"
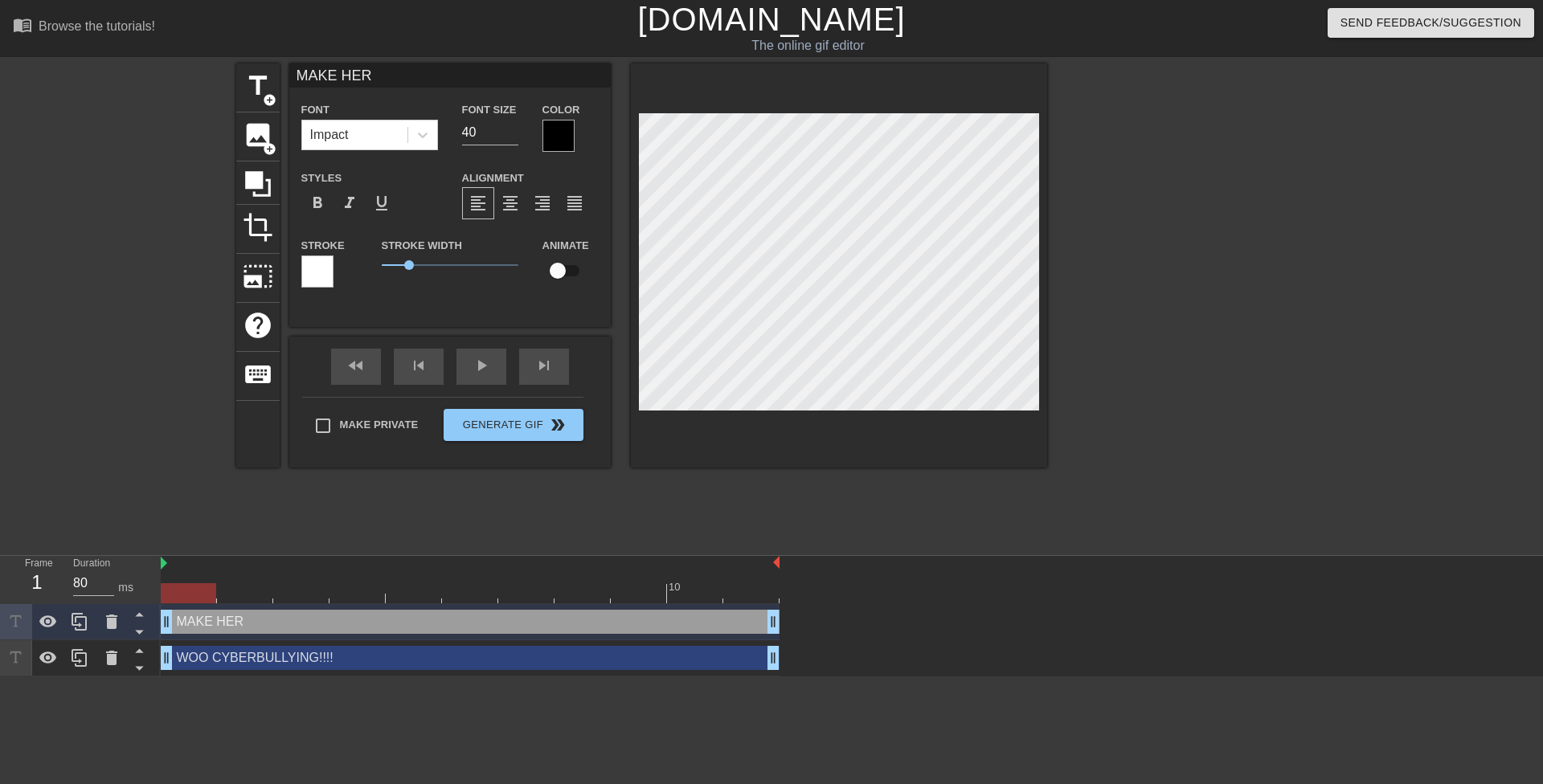
type input "MAKE HER C"
type textarea "MAKE HER C"
type input "MAKE HER CR"
type textarea "MAKE HER CR"
type input "MAKE HER CRY"
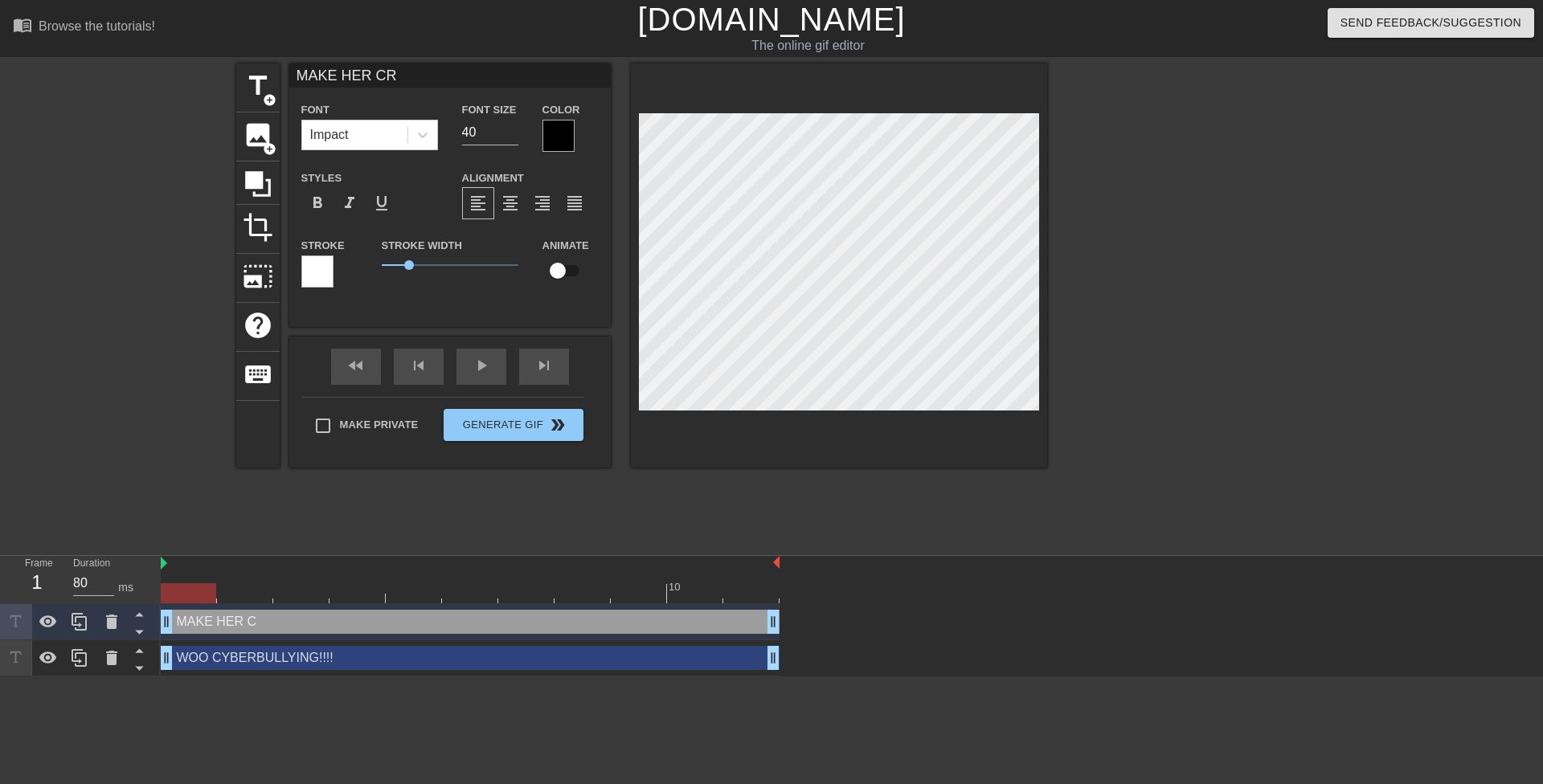
type textarea "MAKE HER CRY"
type input "MAKE HER CRY"
type textarea "MAKE HER CRY"
type input "MAKE HER CRY W"
type textarea "MAKE HER CRY W"
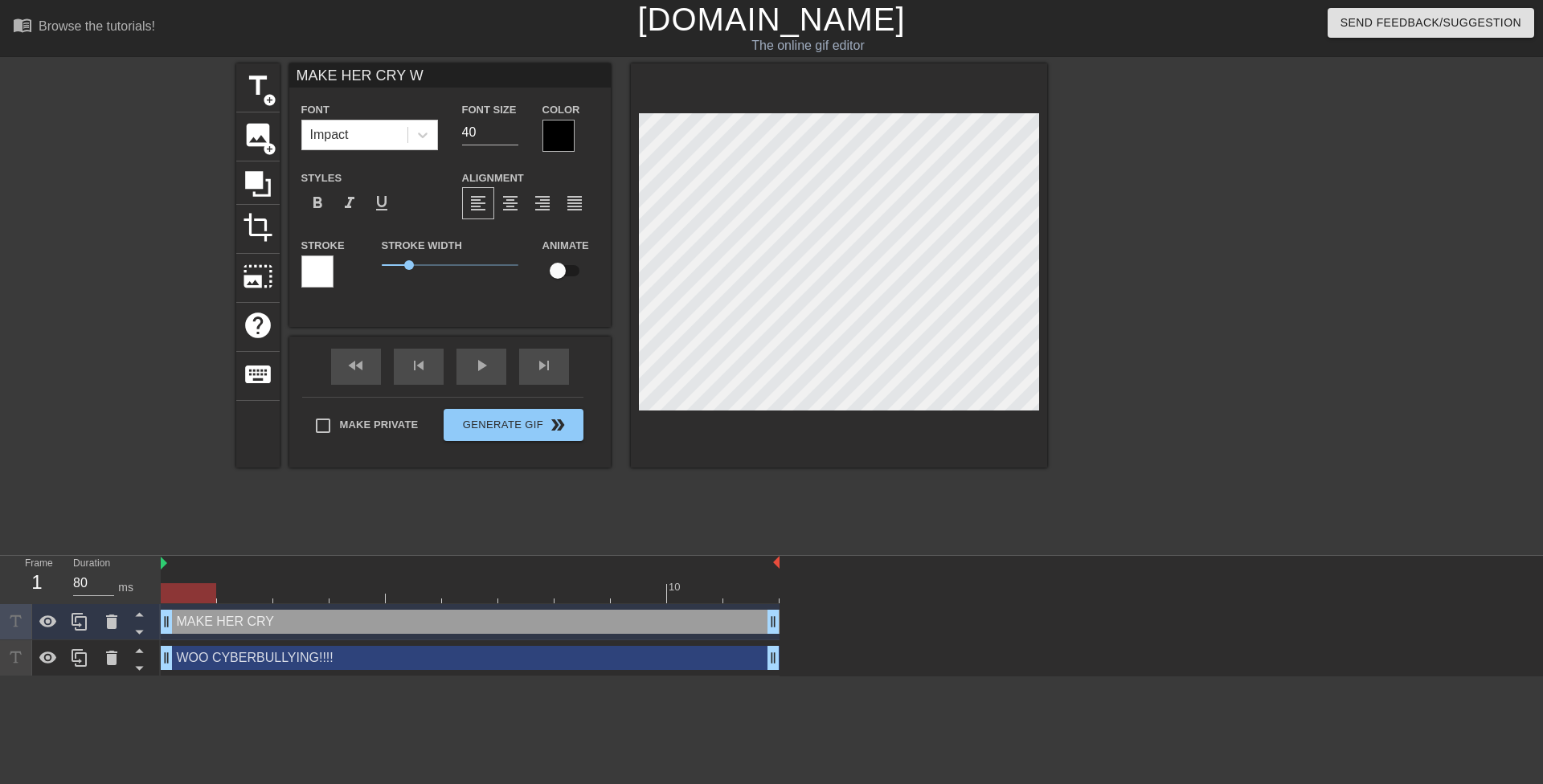
type input "MAKE HER CRY WO"
type textarea "MAKE HER CRY WO"
type input "MAKE HER CRY WOO"
type textarea "MAKE HER CRY WOO"
type input "MAKE HER CRY WOOO"
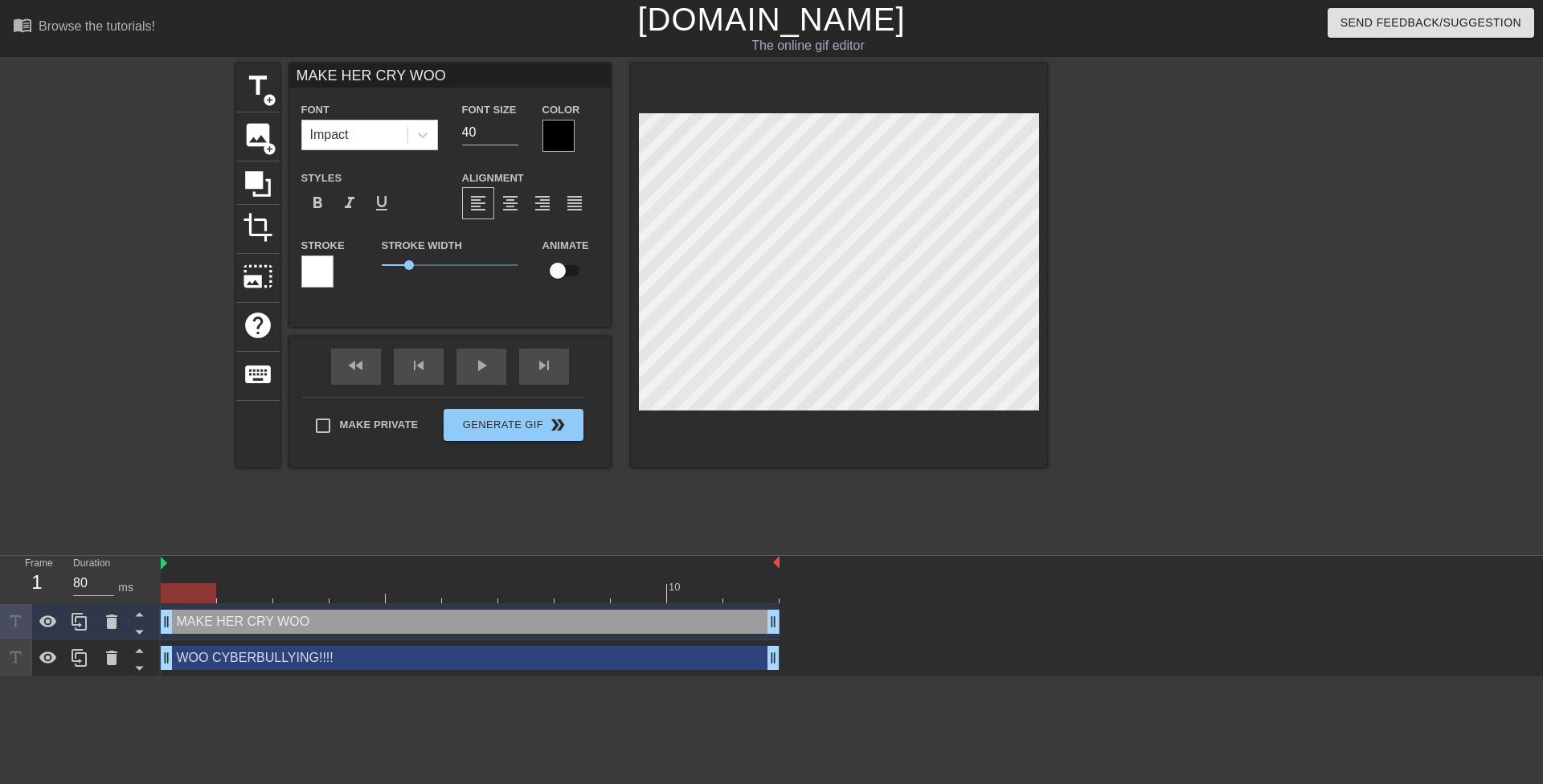
type textarea "MAKE HER CRY WOOO"
type input "MAKE HER CRY WOOOO"
type textarea "MAKE HER CRY WOOOO"
type input "MAKE HER CRY WOOOOO"
type textarea "MAKE HER CRY WOOOOO"
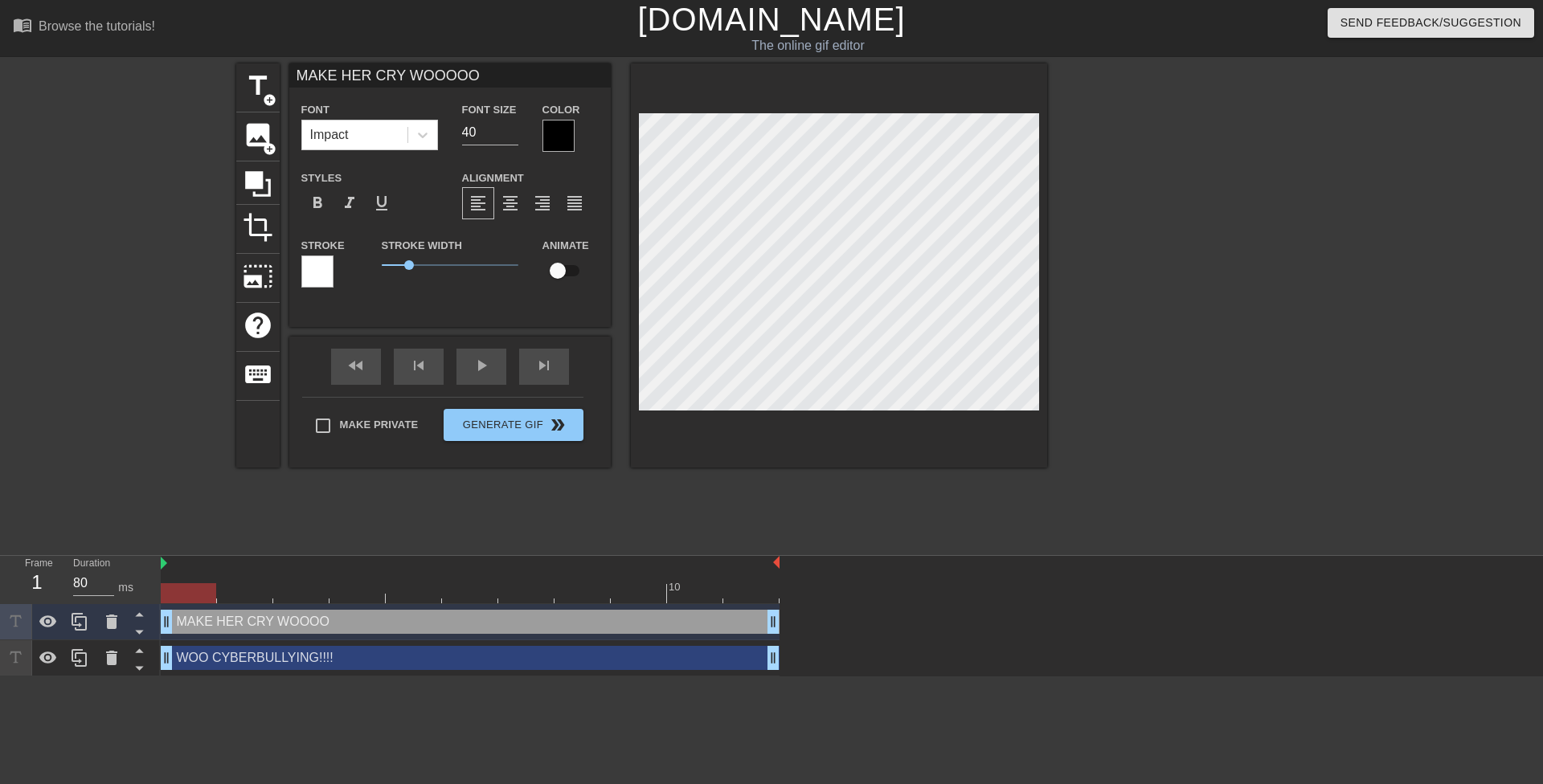
type input "MAKE HER CRY WOOOOOO"
type textarea "MAKE HER CRY WOOOOOO"
type input "MAKE HER CRY WOOOOOOO"
type textarea "MAKE HER CRY WOOOOOOO"
type input "MAKE HER CRY WOOOOOOOO"
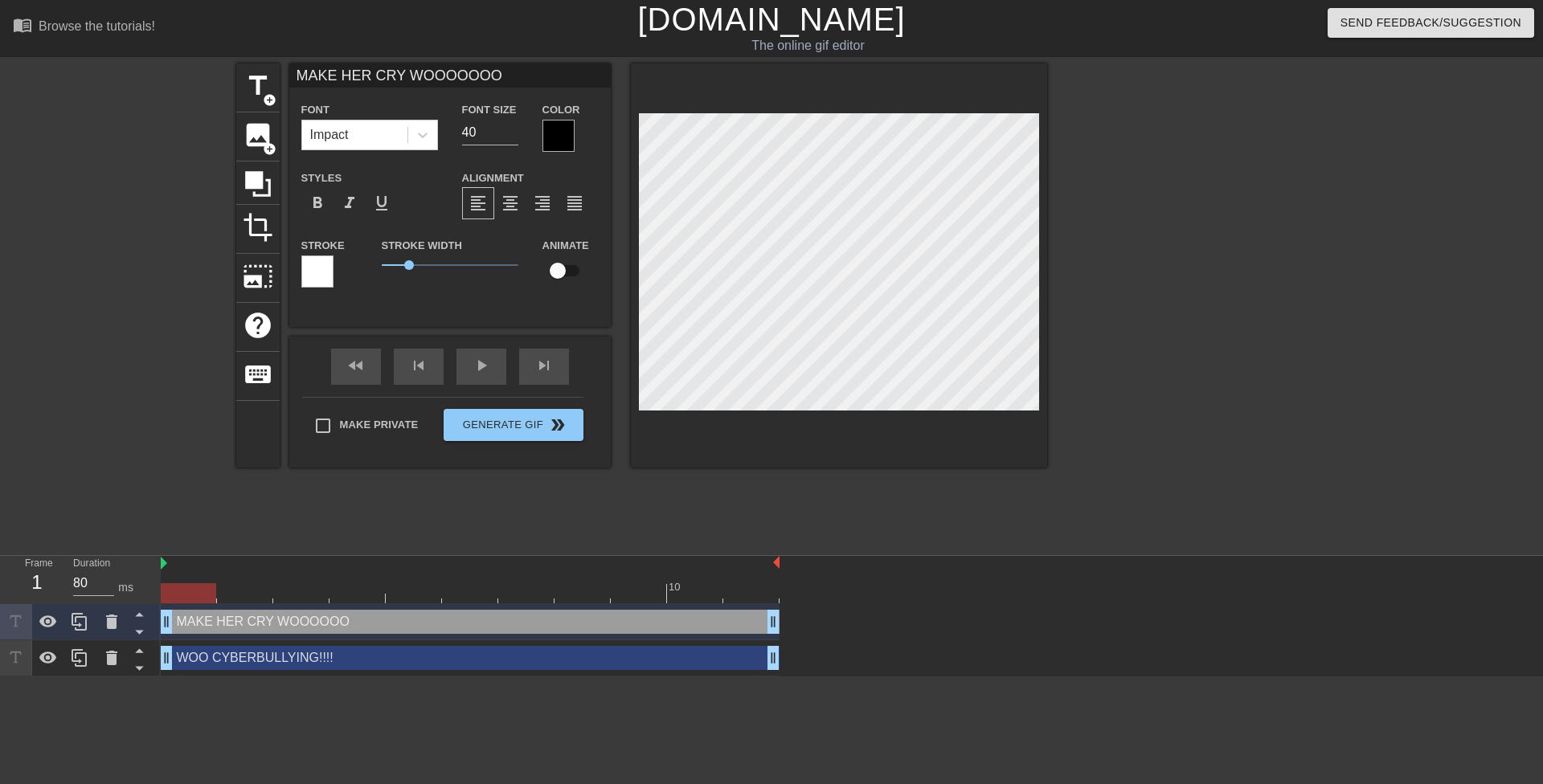
type textarea "MAKE HER CRY WOOOOOOOO"
type input "MAKE HER CRY WOOOOOOOOO"
type textarea "MAKE HER CRY WOOOOOOOOO"
type input "MAKE HER CRY WOOOOOOOOOO"
type textarea "MAKE HER CRY WOOOOOOOOOO"
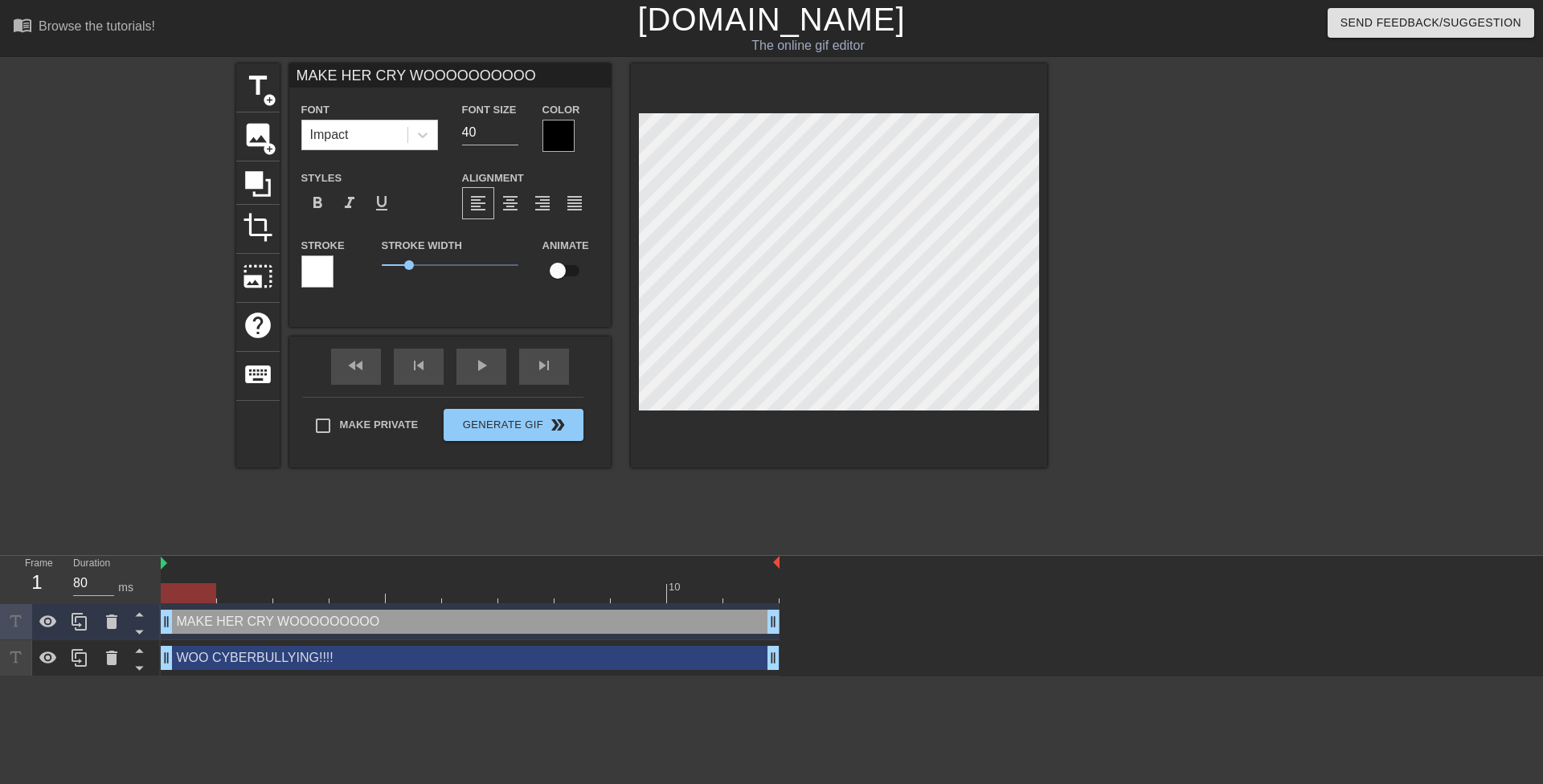
scroll to position [3, 13]
click at [781, 386] on div at bounding box center [1187, 304] width 241 height 482
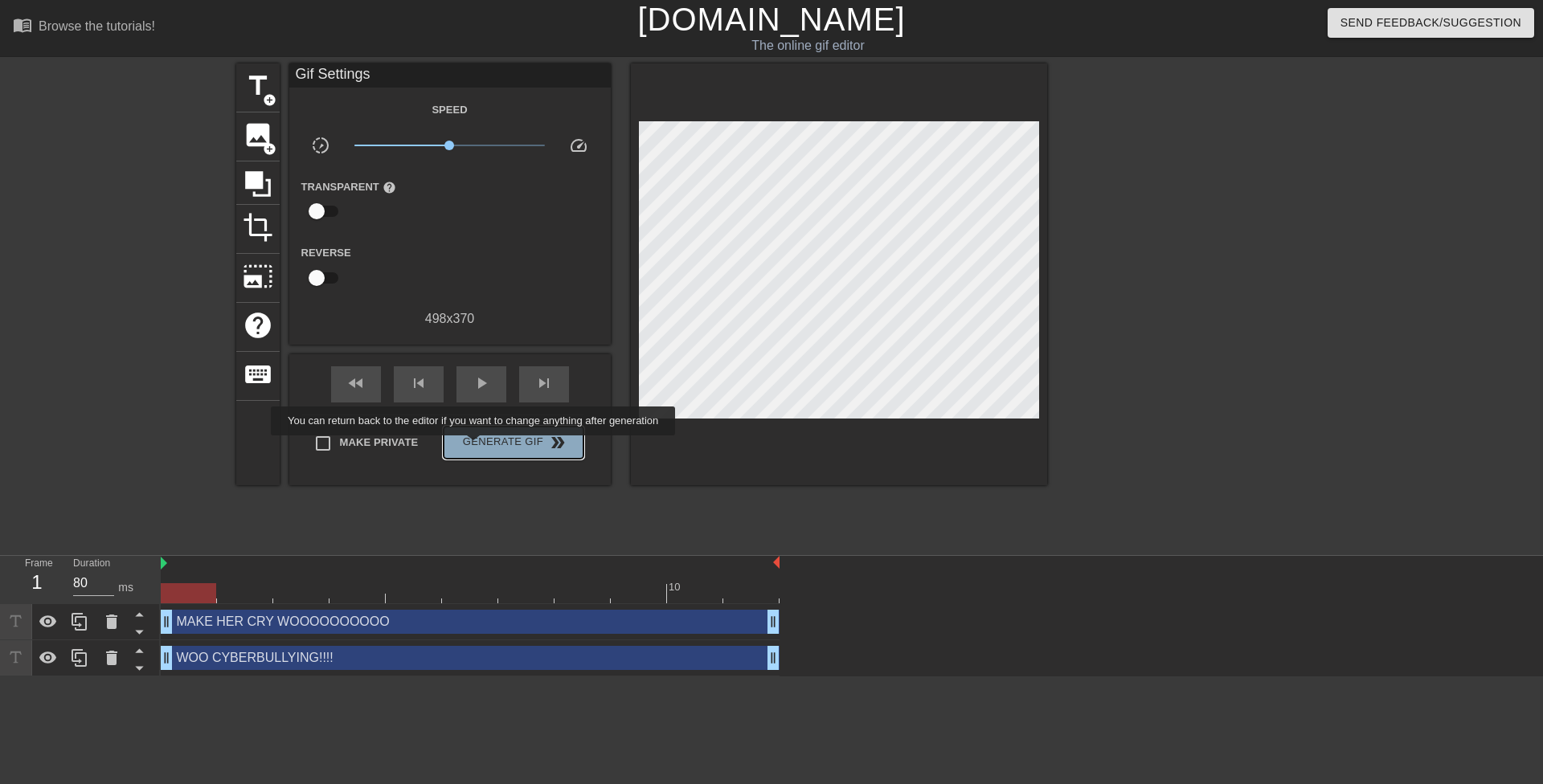
click at [475, 447] on span "Generate Gif double_arrow" at bounding box center [513, 442] width 126 height 19
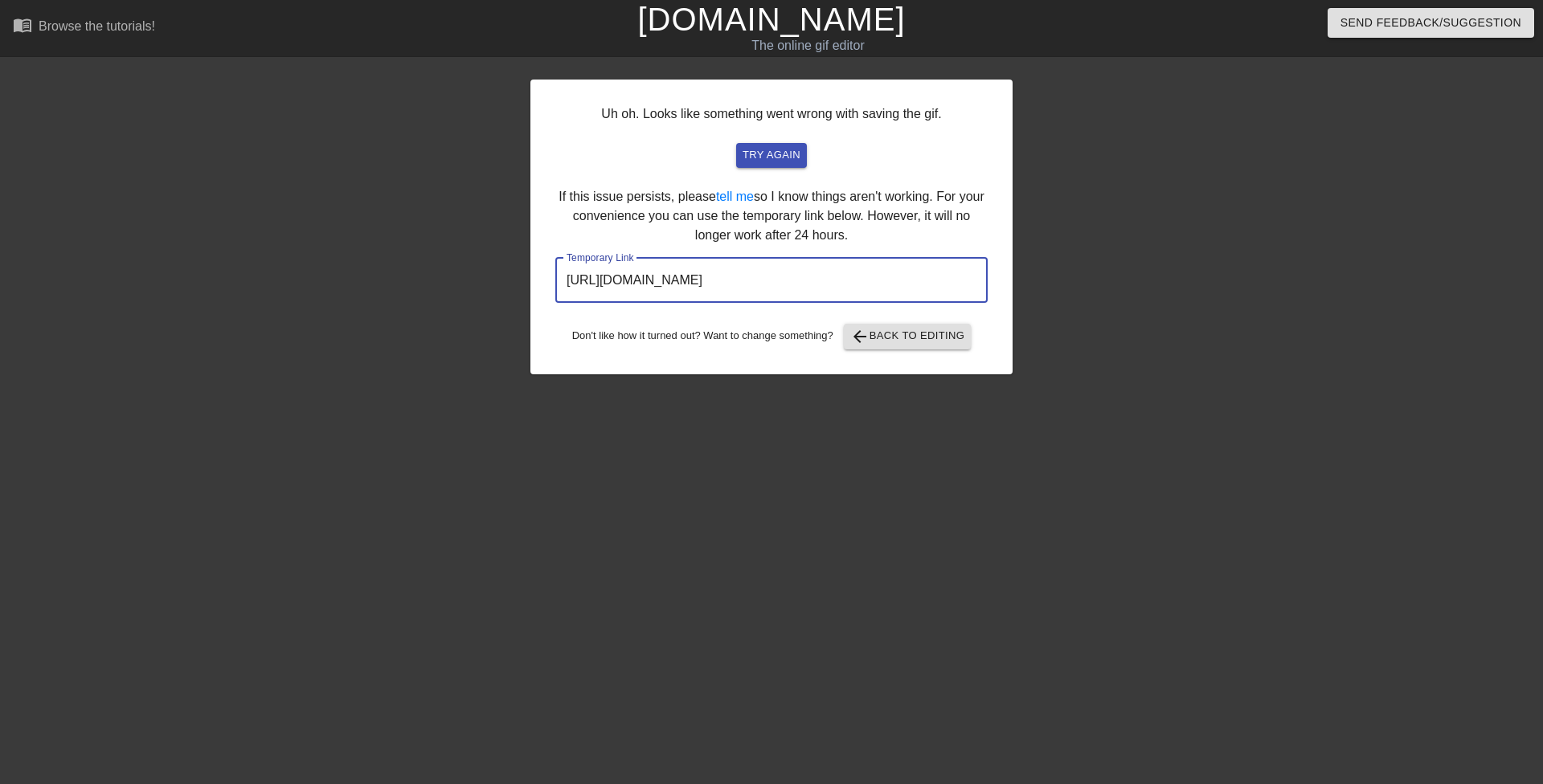
click at [781, 273] on input "[URL][DOMAIN_NAME]" at bounding box center [771, 281] width 432 height 45
click at [781, 281] on input "[URL][DOMAIN_NAME]" at bounding box center [771, 281] width 432 height 45
drag, startPoint x: 903, startPoint y: 280, endPoint x: 522, endPoint y: 276, distance: 381.0
click at [522, 276] on div "Uh oh. Looks like something went wrong with saving the gif. try again If this i…" at bounding box center [772, 304] width 1543 height 482
